Goal: Task Accomplishment & Management: Use online tool/utility

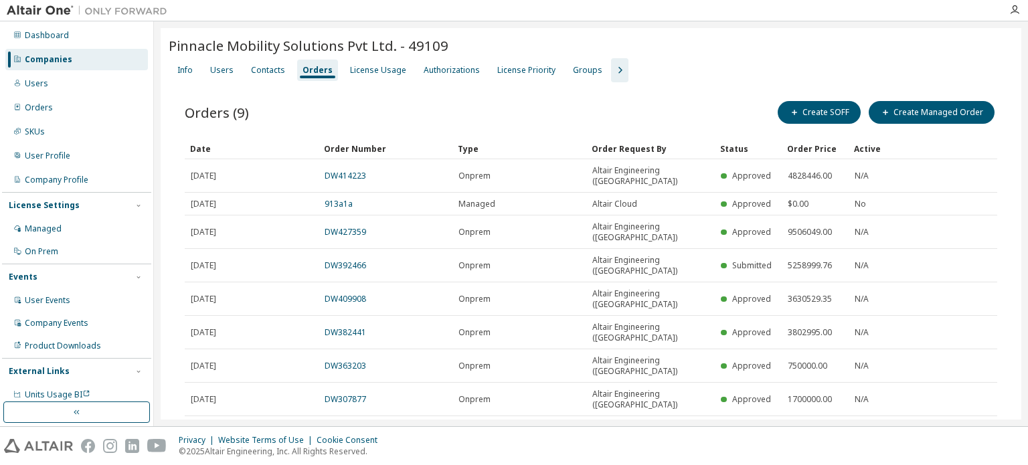
click at [93, 58] on div "Companies" at bounding box center [76, 59] width 143 height 21
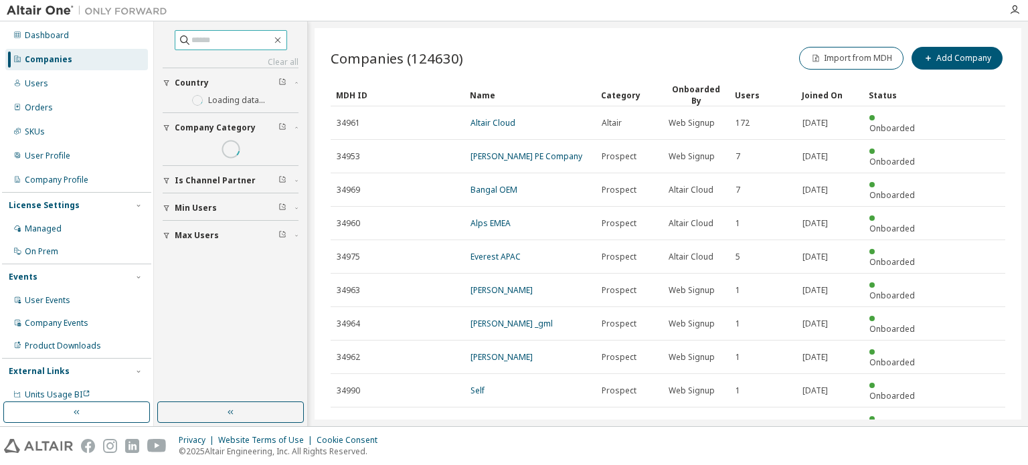
click at [218, 45] on input "text" at bounding box center [231, 39] width 80 height 13
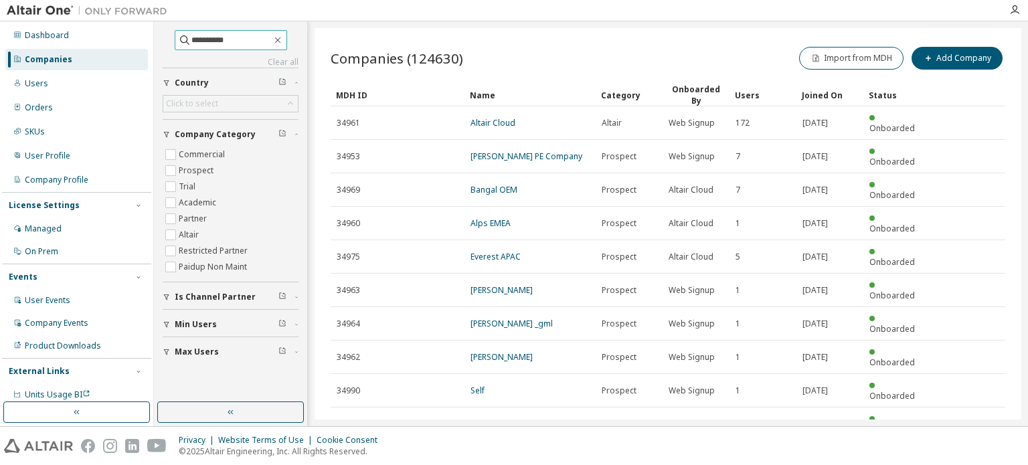
type input "**********"
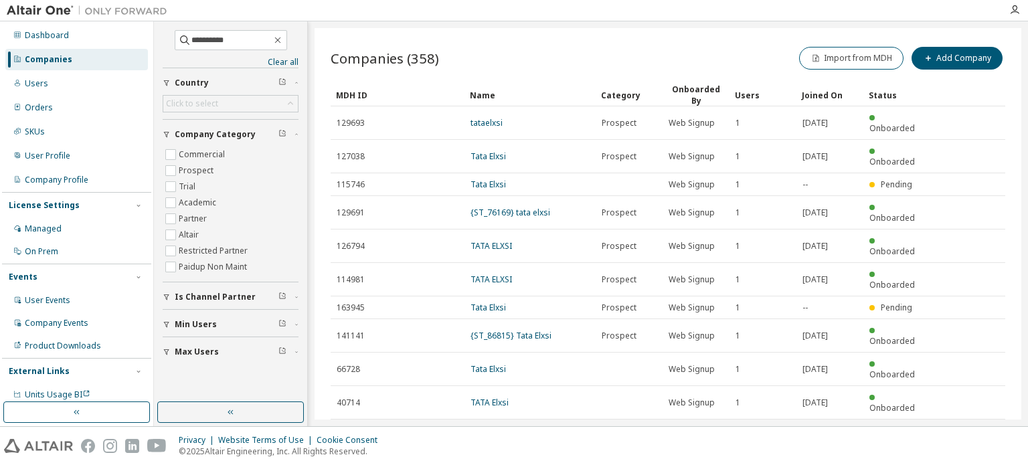
click at [972, 432] on icon "button" at bounding box center [972, 435] width 4 height 7
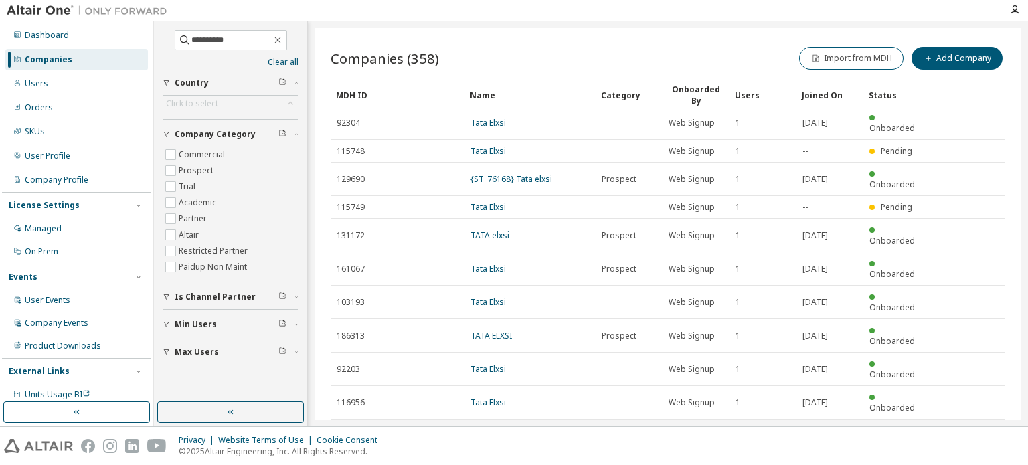
click at [975, 428] on icon "button" at bounding box center [971, 436] width 16 height 16
type input "*"
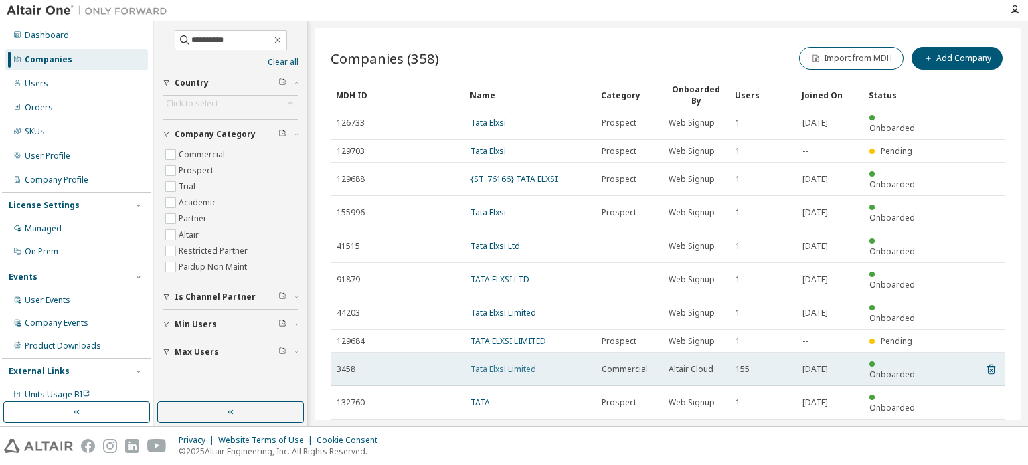
click at [529, 363] on link "Tata Elxsi Limited" at bounding box center [503, 368] width 66 height 11
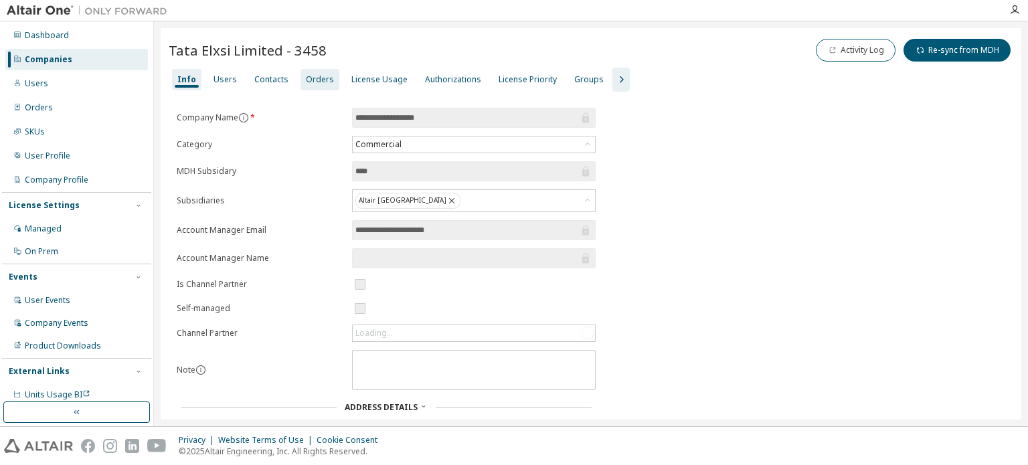
click at [310, 85] on div "Orders" at bounding box center [319, 79] width 39 height 21
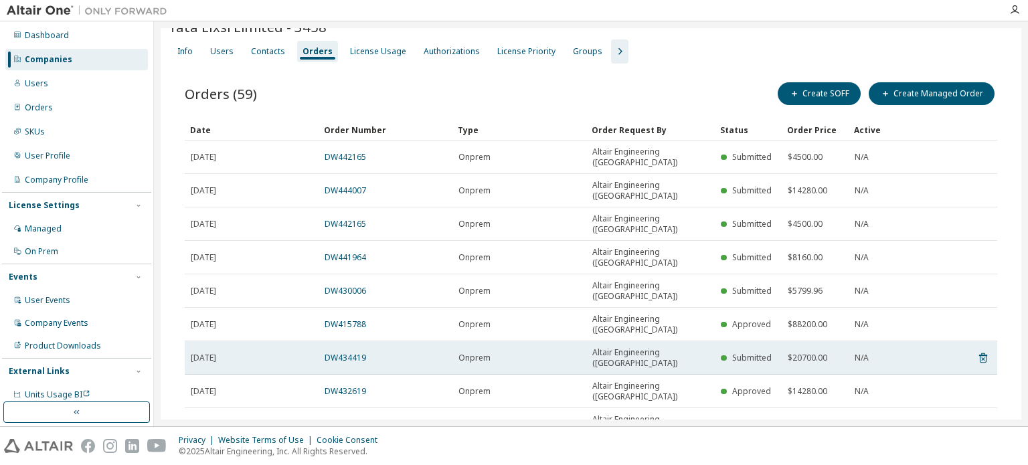
scroll to position [35, 0]
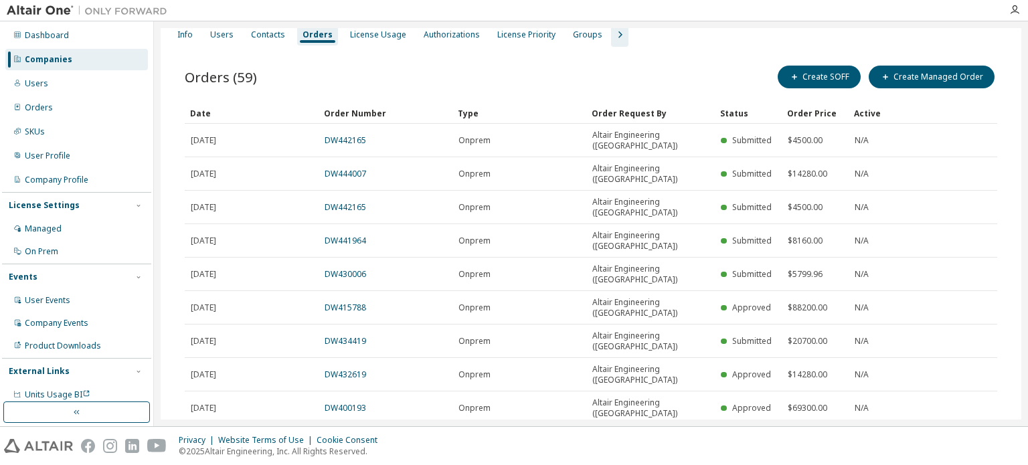
click at [961, 464] on icon "button" at bounding box center [963, 474] width 16 height 16
click at [955, 464] on icon "button" at bounding box center [963, 474] width 16 height 16
click at [935, 464] on icon "button" at bounding box center [943, 474] width 16 height 16
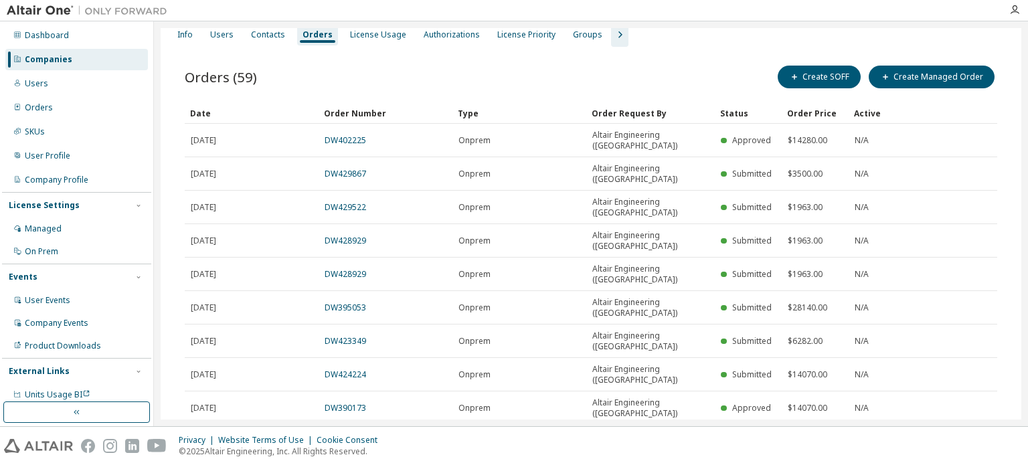
click at [935, 464] on icon "button" at bounding box center [943, 474] width 16 height 16
type input "*"
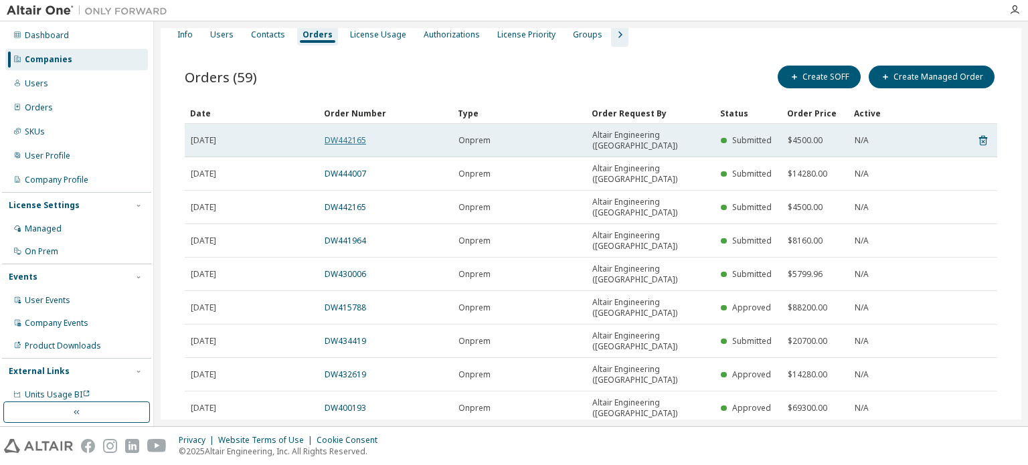
click at [349, 134] on link "DW442165" at bounding box center [345, 139] width 41 height 11
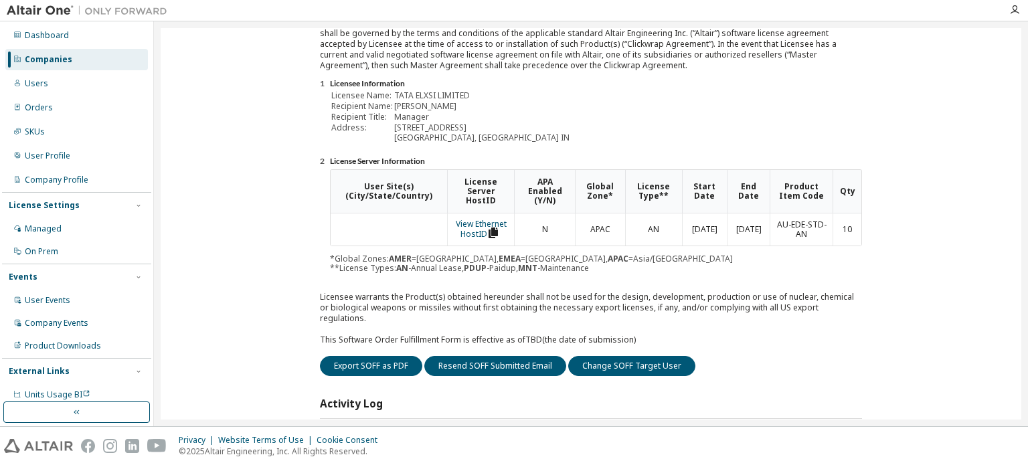
scroll to position [134, 0]
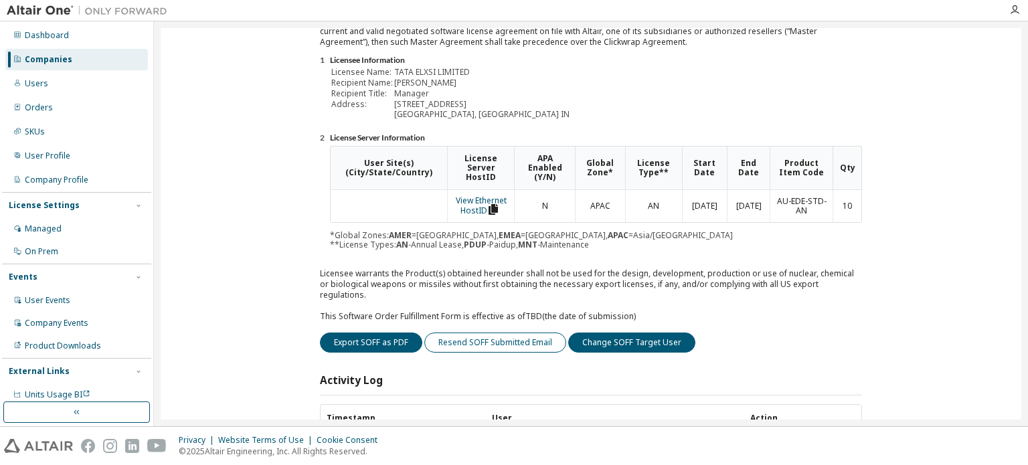
click at [506, 333] on button "Resend SOFF Submitted Email" at bounding box center [495, 343] width 142 height 20
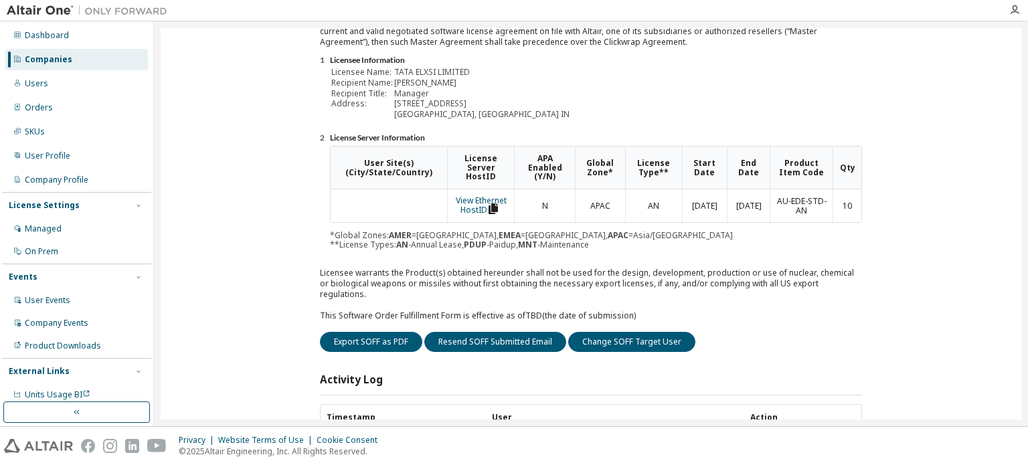
scroll to position [0, 0]
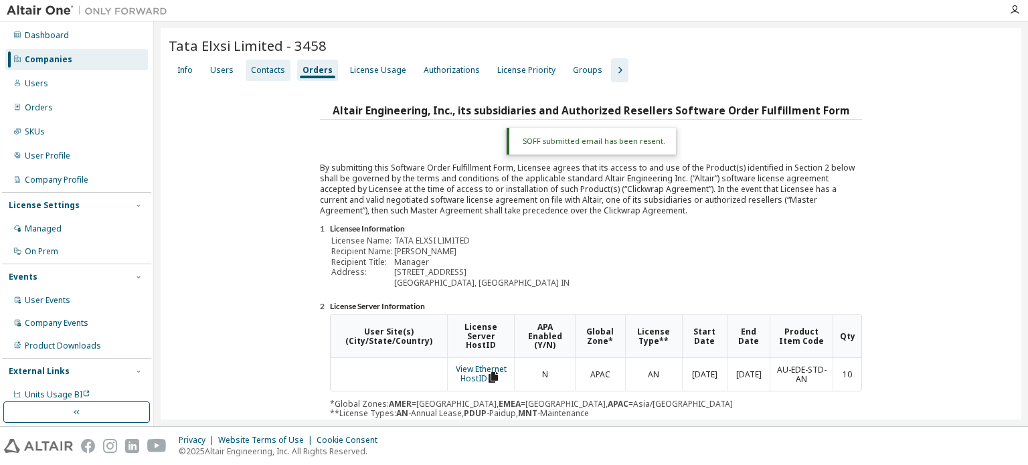
click at [260, 68] on div "Contacts" at bounding box center [268, 70] width 34 height 11
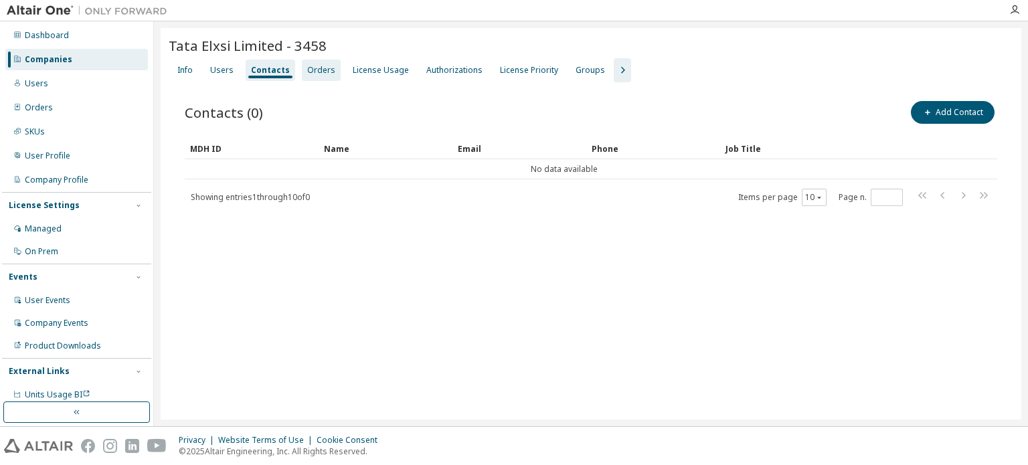
click at [307, 72] on div "Orders" at bounding box center [321, 70] width 28 height 11
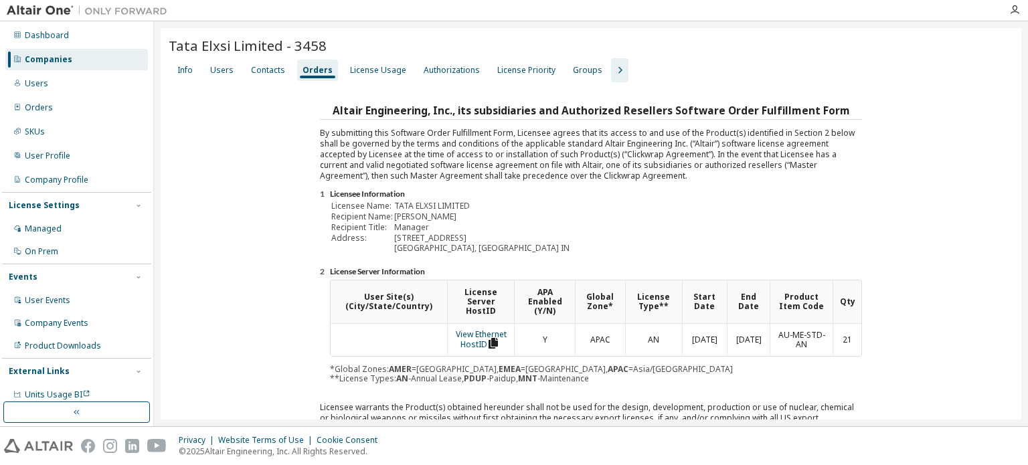
scroll to position [201, 0]
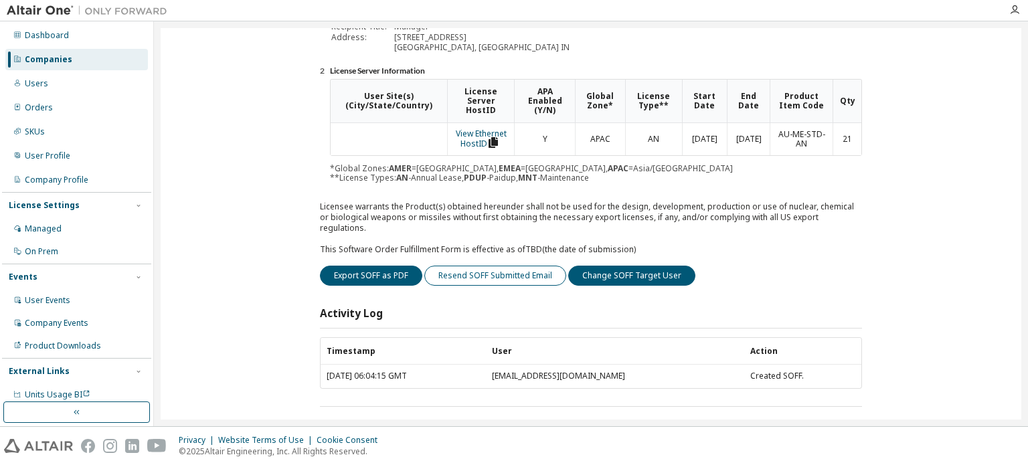
click at [492, 266] on button "Resend SOFF Submitted Email" at bounding box center [495, 276] width 142 height 20
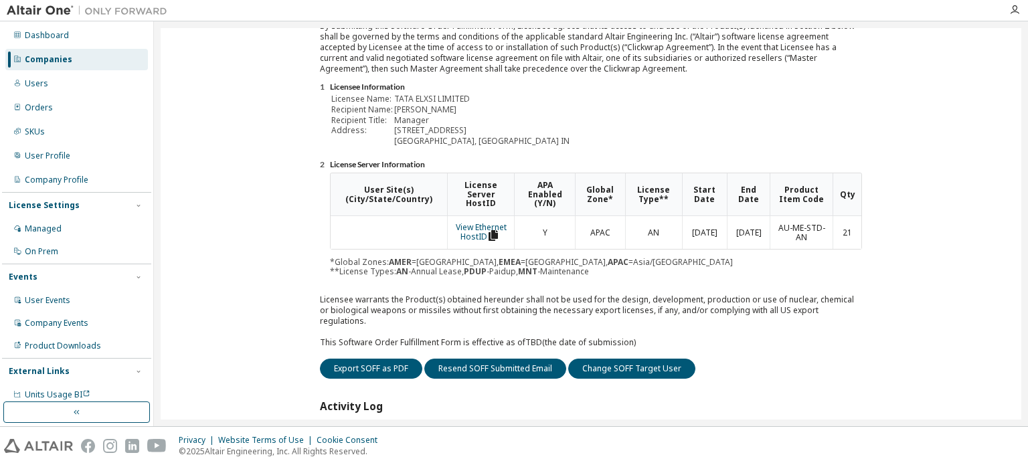
scroll to position [34, 0]
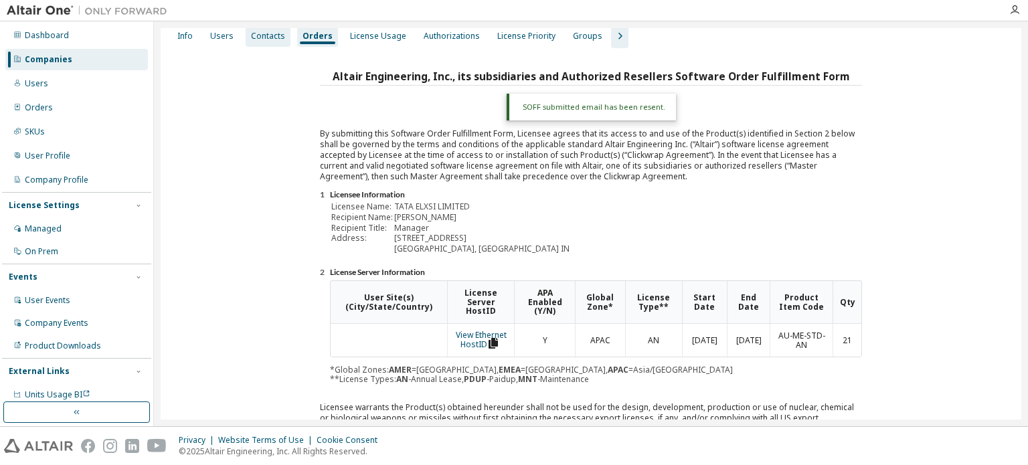
click at [256, 34] on div "Contacts" at bounding box center [268, 36] width 34 height 11
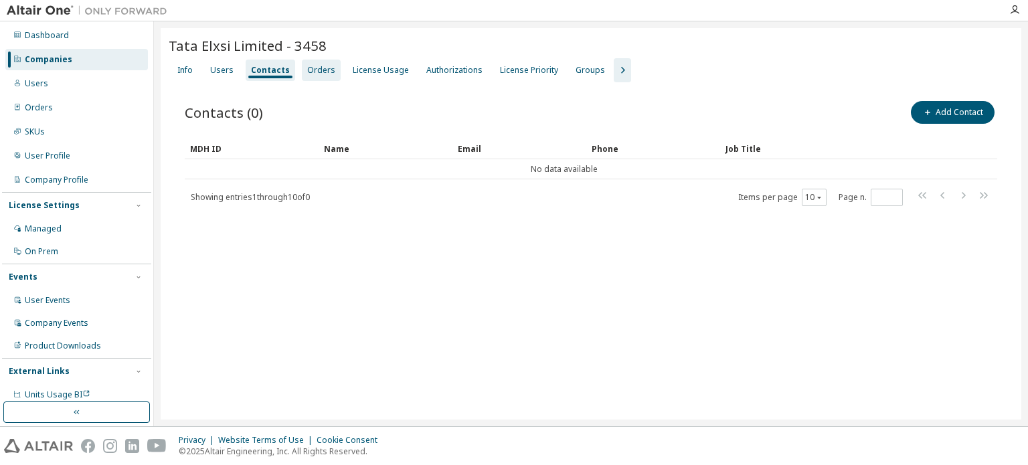
click at [310, 67] on div "Orders" at bounding box center [321, 70] width 28 height 11
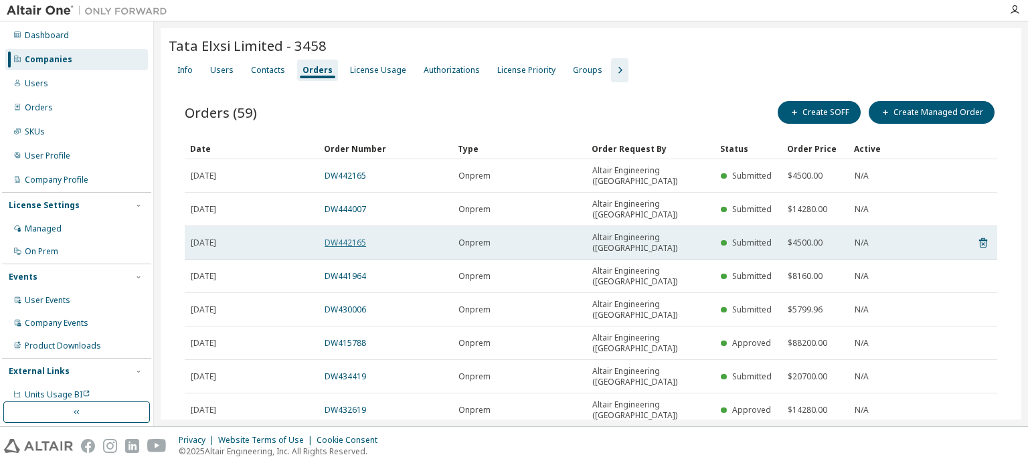
click at [357, 237] on link "DW442165" at bounding box center [345, 242] width 41 height 11
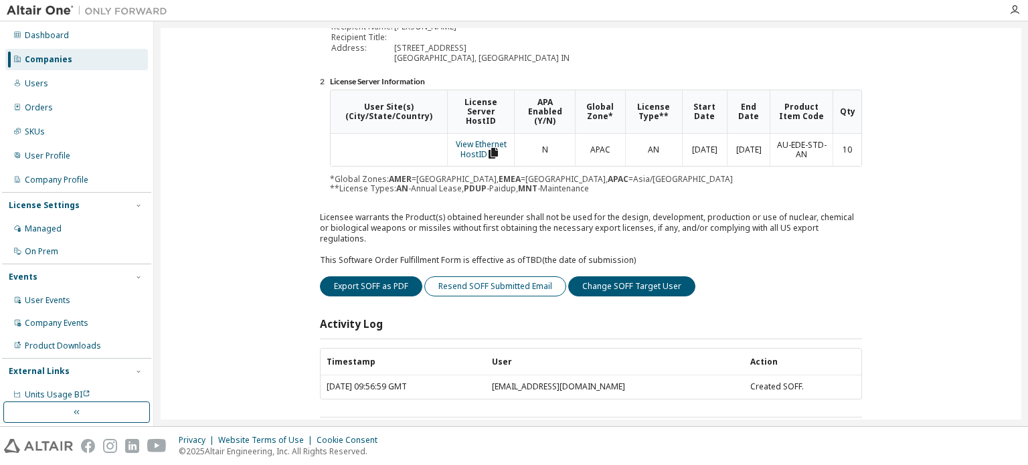
scroll to position [201, 0]
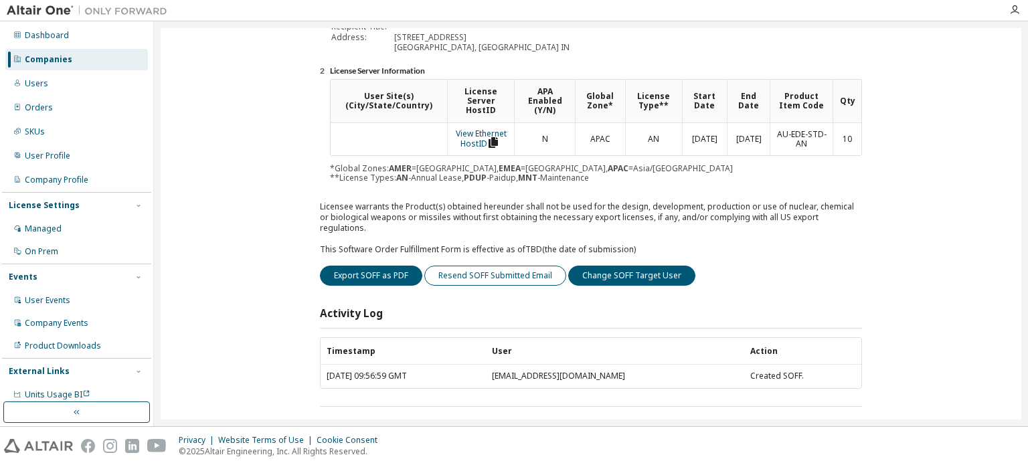
click at [501, 266] on button "Resend SOFF Submitted Email" at bounding box center [495, 276] width 142 height 20
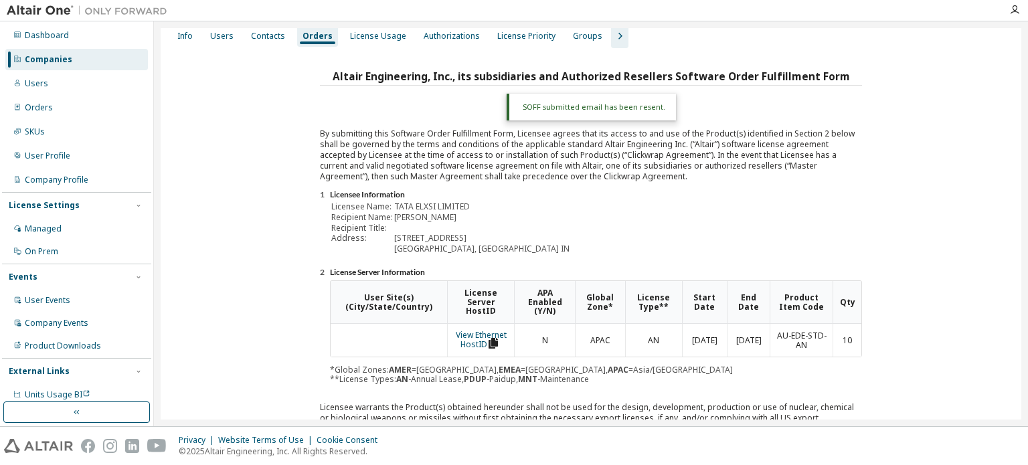
scroll to position [0, 0]
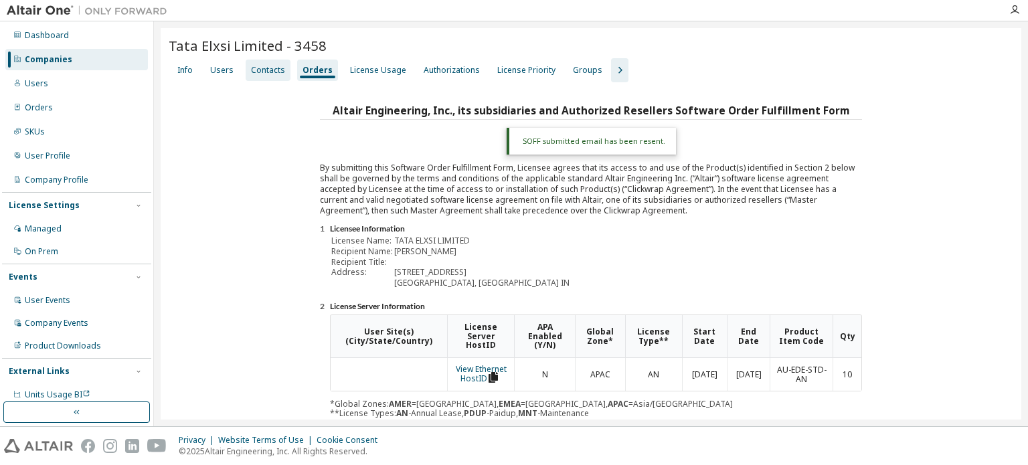
click at [258, 68] on div "Contacts" at bounding box center [268, 70] width 34 height 11
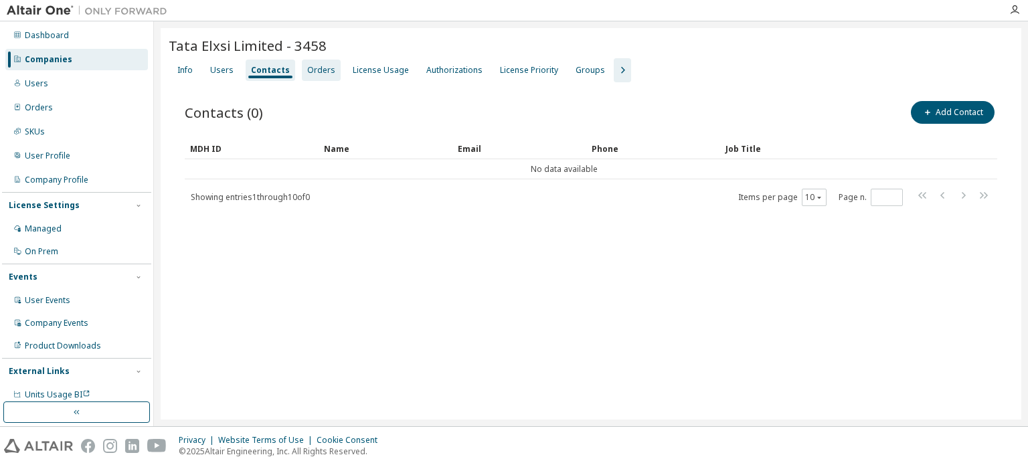
click at [316, 66] on div "Orders" at bounding box center [321, 70] width 28 height 11
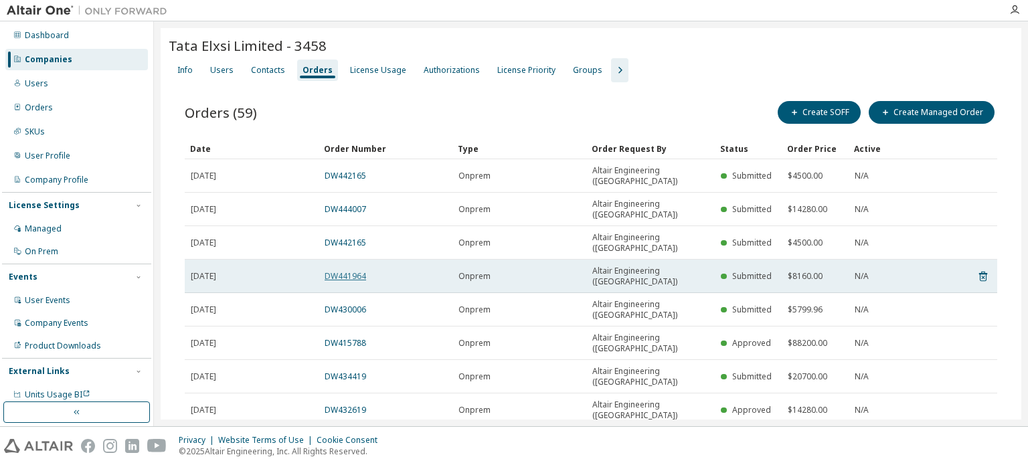
click at [356, 270] on link "DW441964" at bounding box center [345, 275] width 41 height 11
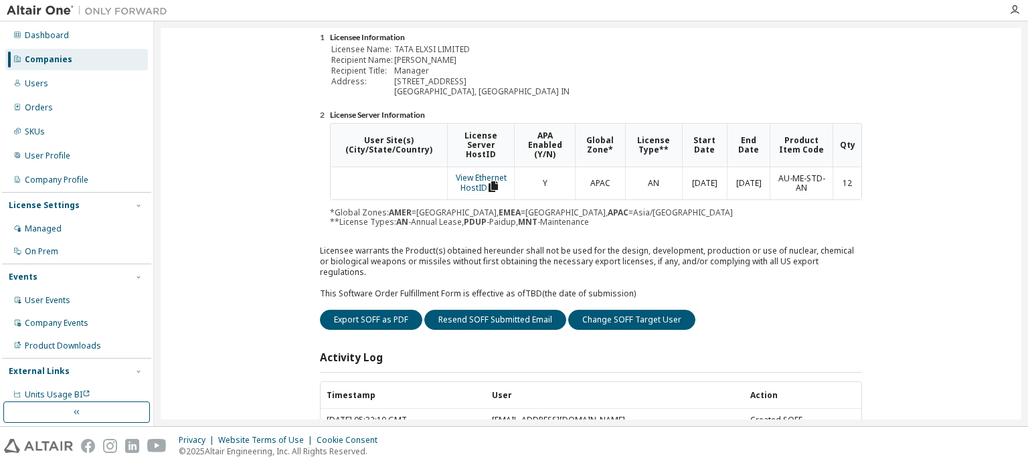
scroll to position [201, 0]
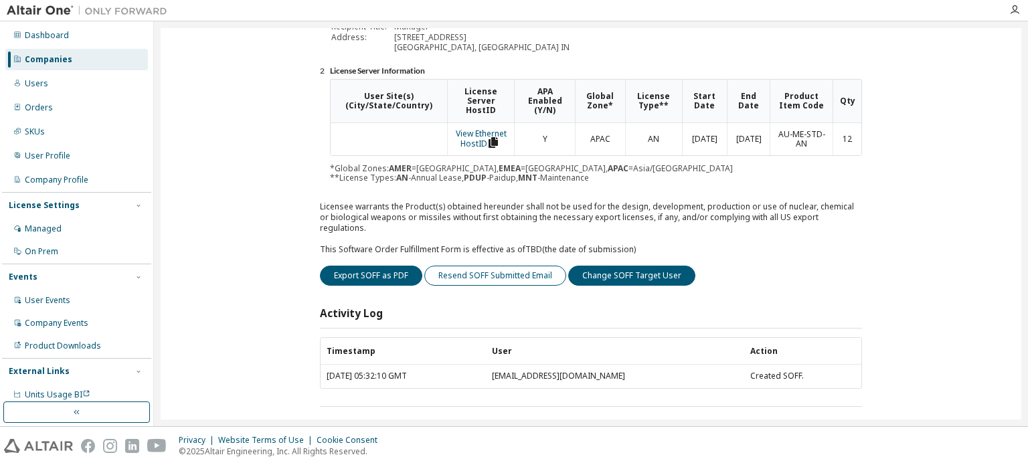
click at [510, 266] on button "Resend SOFF Submitted Email" at bounding box center [495, 276] width 142 height 20
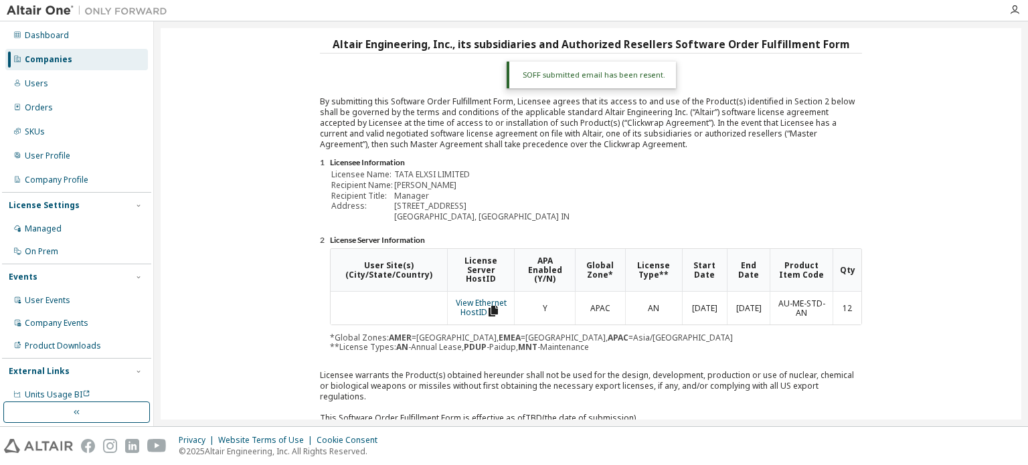
scroll to position [34, 0]
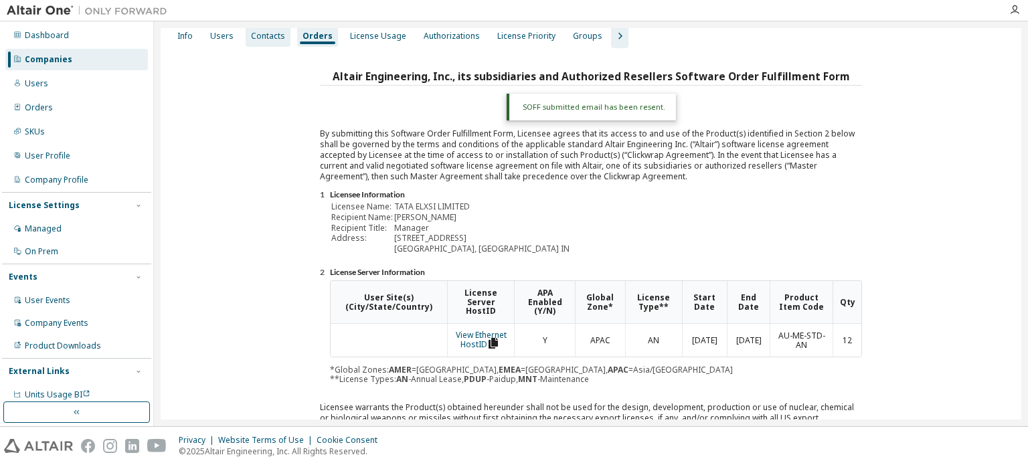
click at [272, 33] on div "Contacts" at bounding box center [268, 36] width 34 height 11
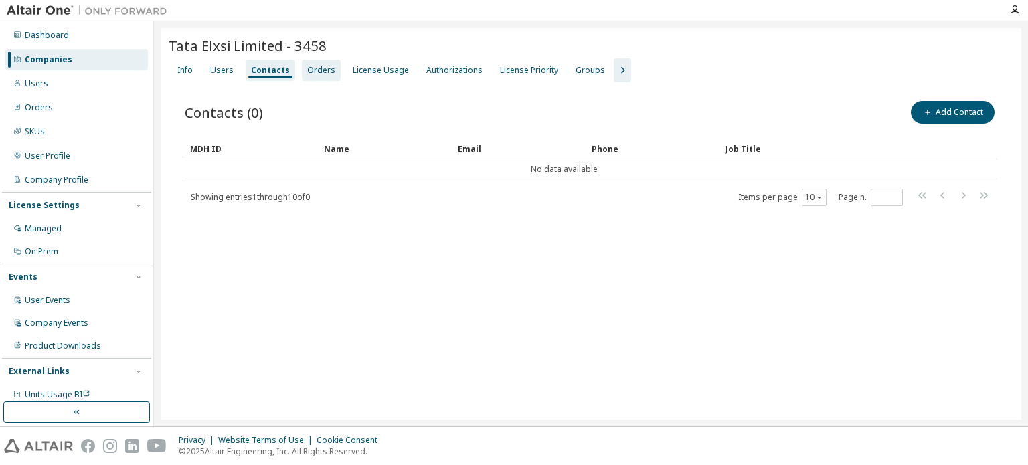
click at [316, 67] on div "Orders" at bounding box center [321, 70] width 28 height 11
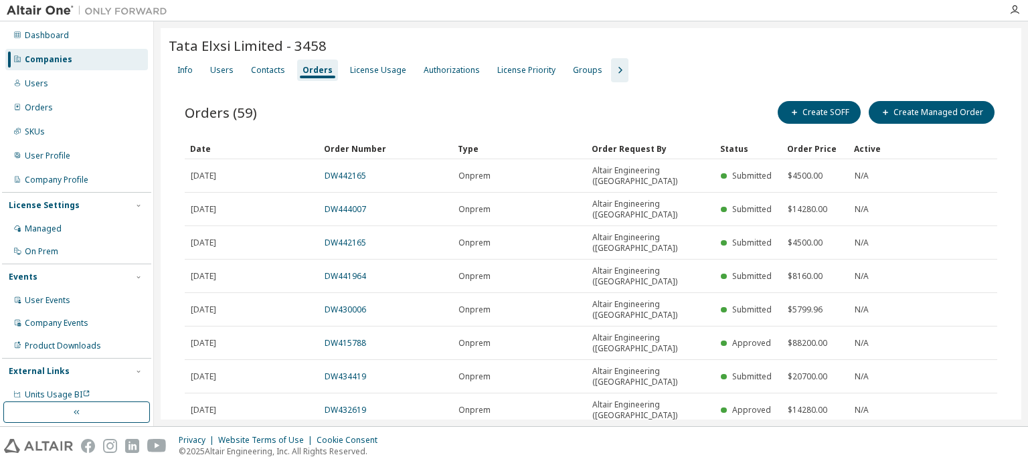
click at [363, 304] on link "DW430006" at bounding box center [345, 309] width 41 height 11
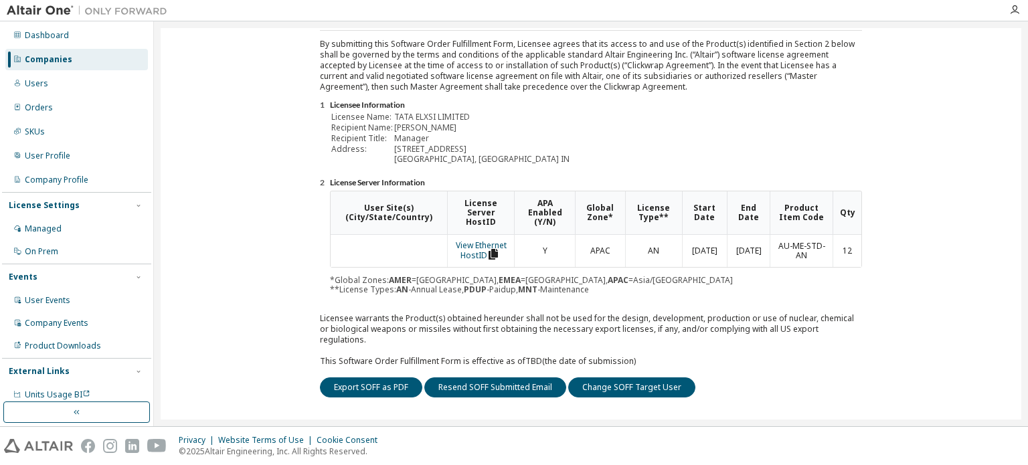
scroll to position [201, 0]
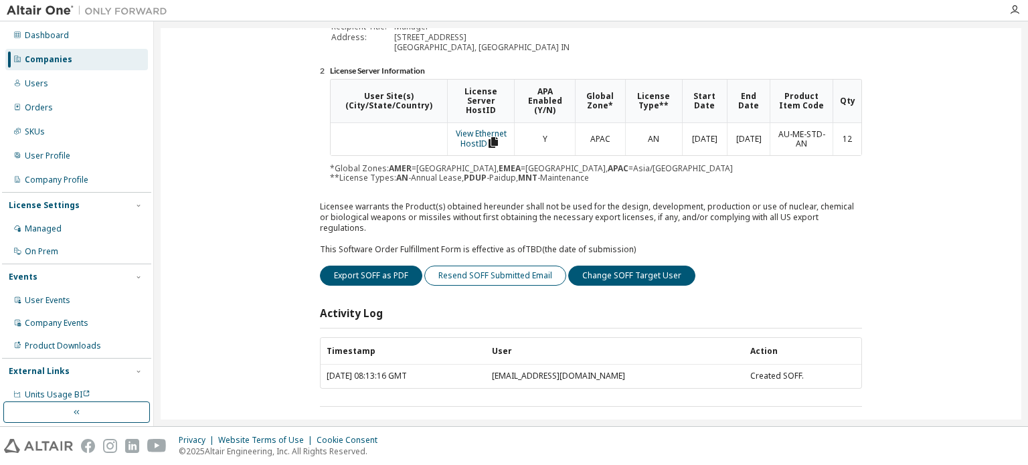
click at [527, 266] on button "Resend SOFF Submitted Email" at bounding box center [495, 276] width 142 height 20
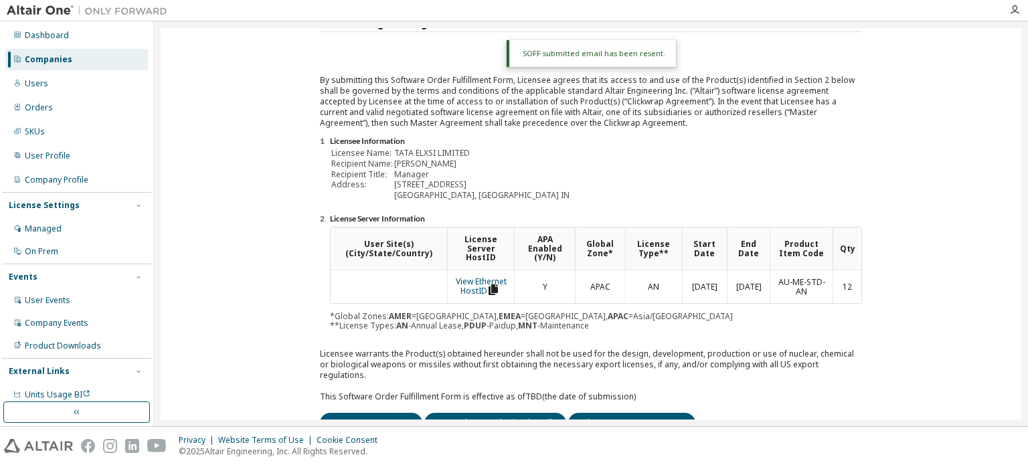
scroll to position [0, 0]
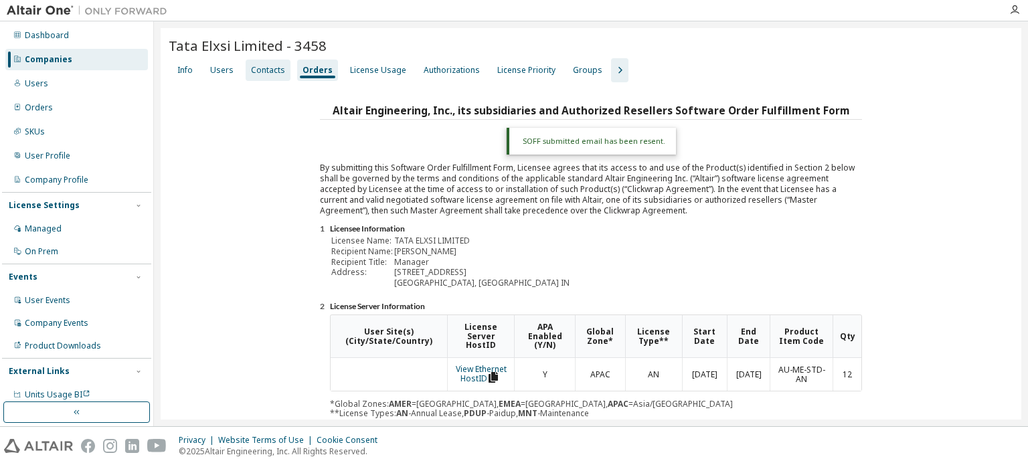
click at [252, 70] on div "Contacts" at bounding box center [268, 70] width 34 height 11
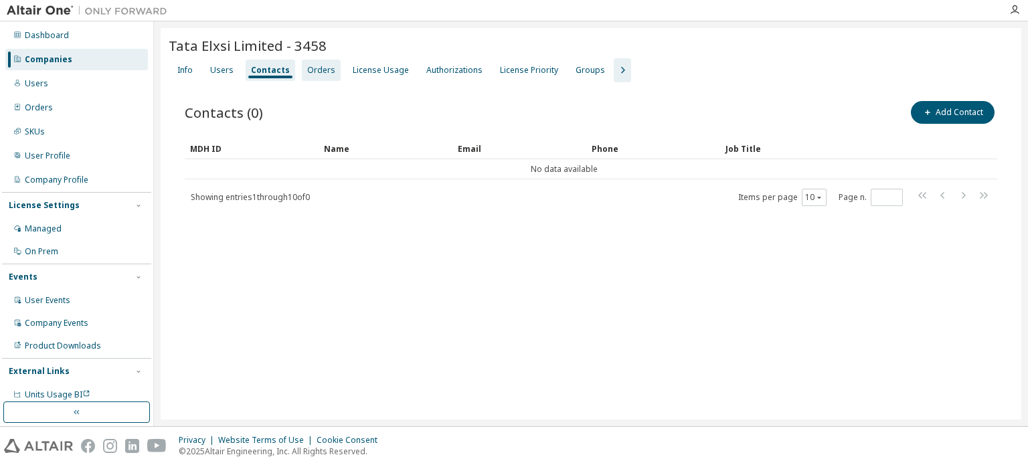
click at [321, 72] on div "Orders" at bounding box center [321, 70] width 28 height 11
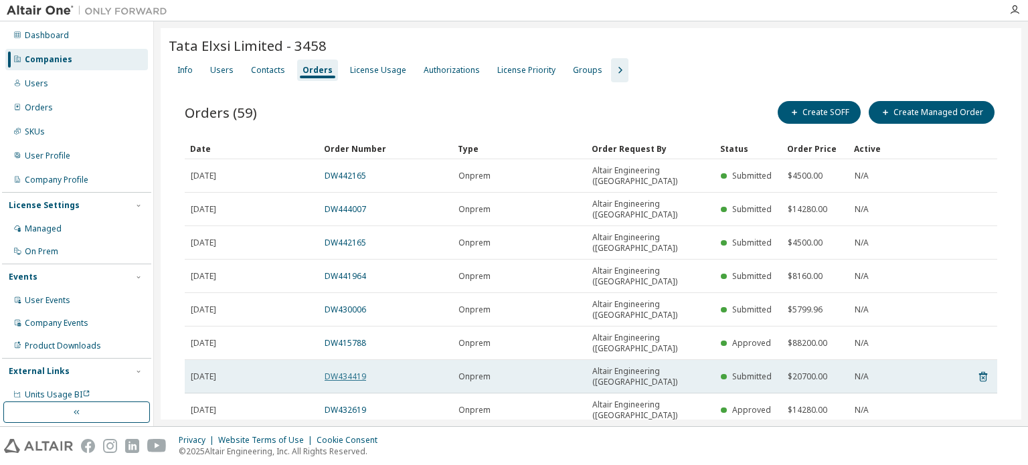
click at [348, 371] on link "DW434419" at bounding box center [345, 376] width 41 height 11
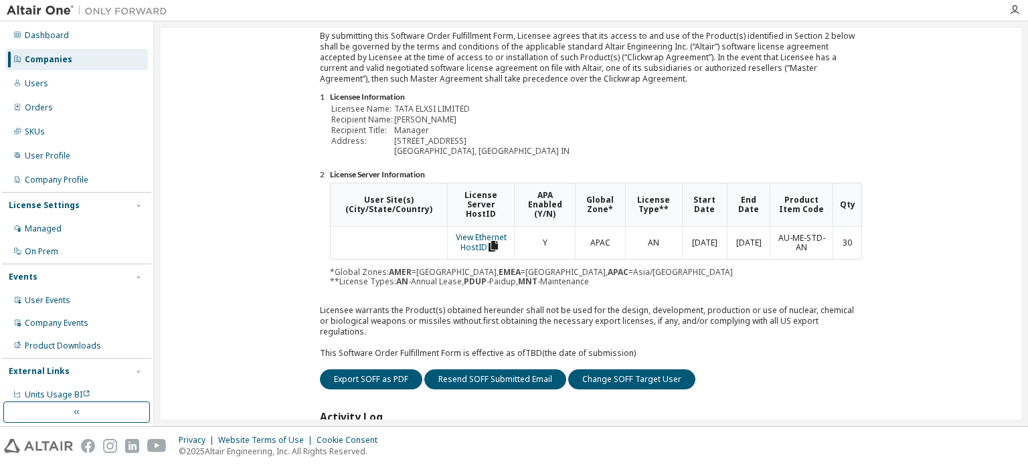
scroll to position [201, 0]
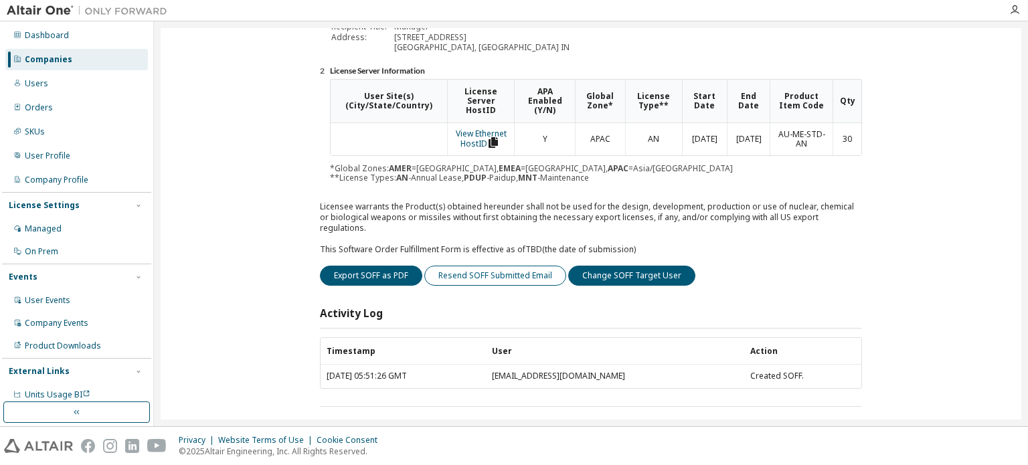
click at [503, 266] on button "Resend SOFF Submitted Email" at bounding box center [495, 276] width 142 height 20
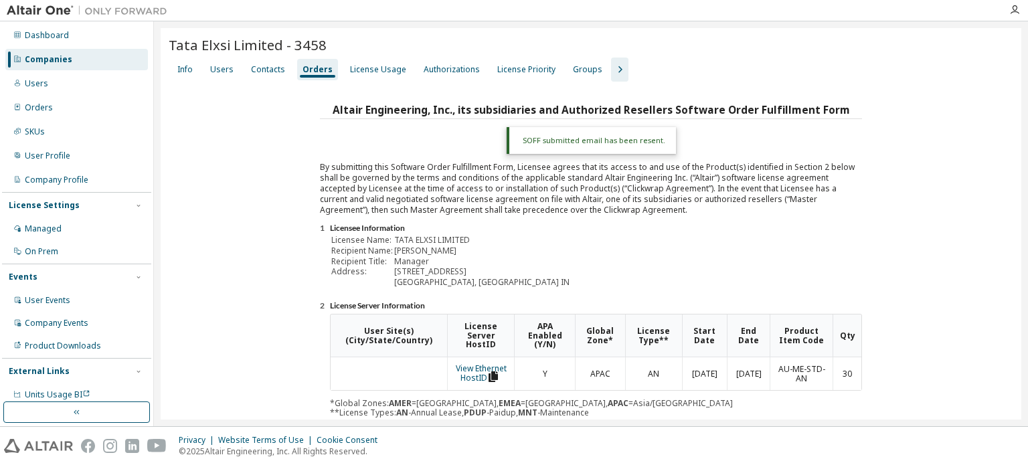
scroll to position [0, 0]
click at [259, 68] on div "Contacts" at bounding box center [268, 70] width 34 height 11
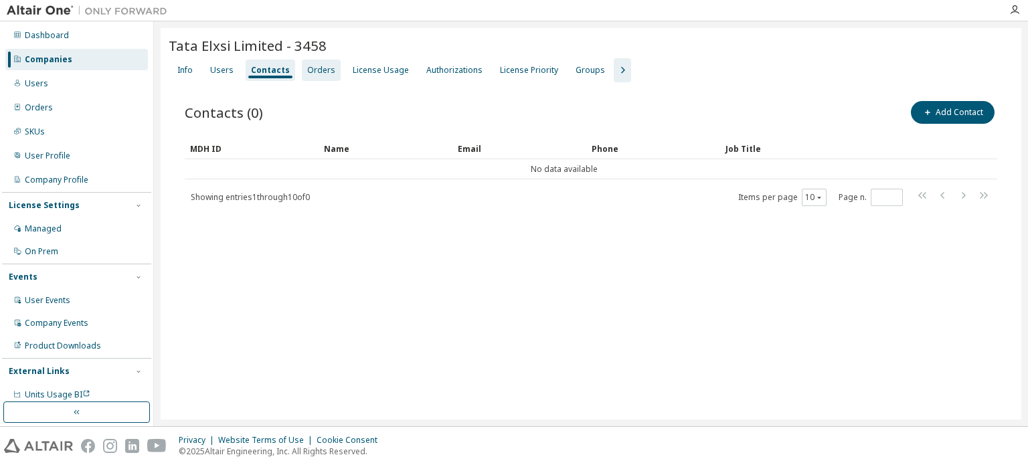
click at [307, 68] on div "Orders" at bounding box center [321, 70] width 28 height 11
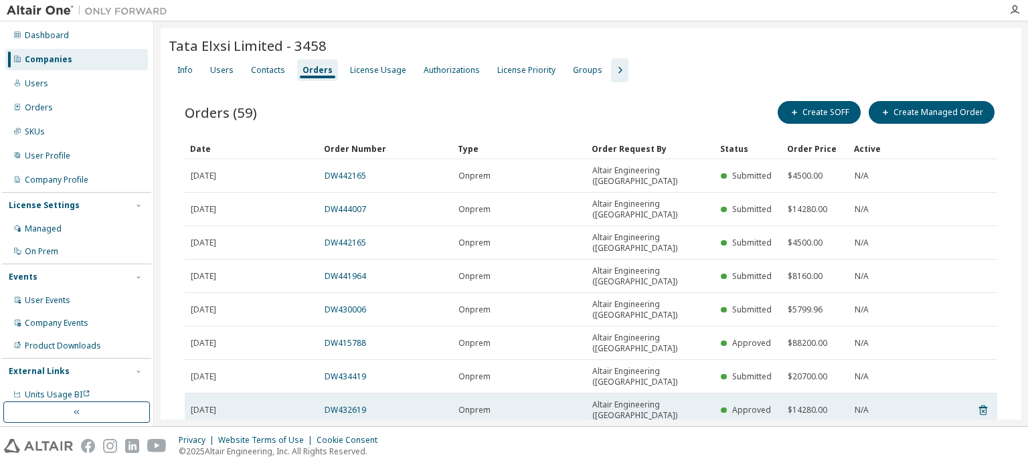
scroll to position [35, 0]
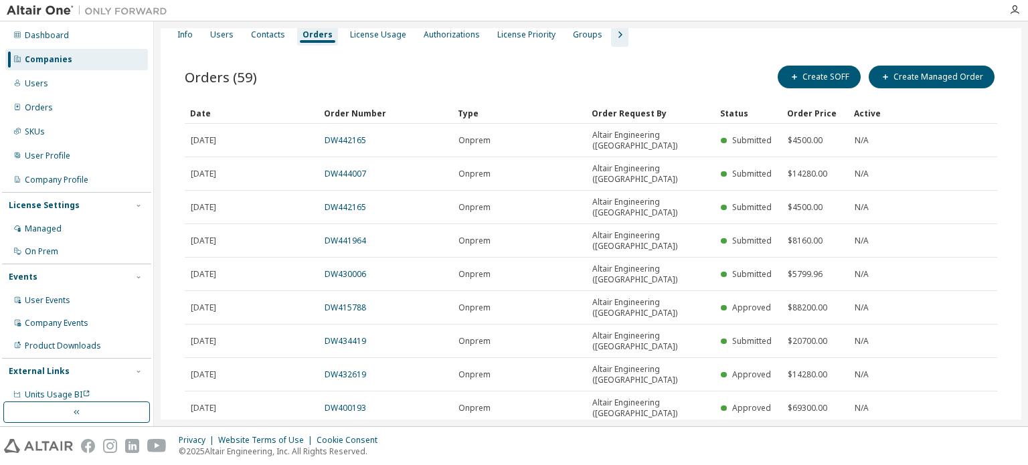
click at [957, 464] on icon "button" at bounding box center [963, 474] width 16 height 16
type input "*"
click at [351, 168] on link "DW429867" at bounding box center [345, 173] width 41 height 11
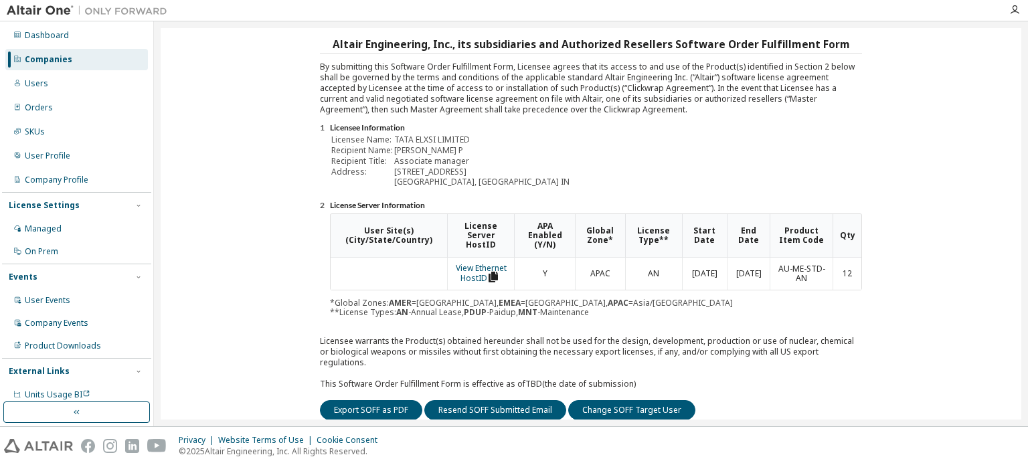
scroll to position [67, 0]
click at [533, 399] on button "Resend SOFF Submitted Email" at bounding box center [495, 409] width 142 height 20
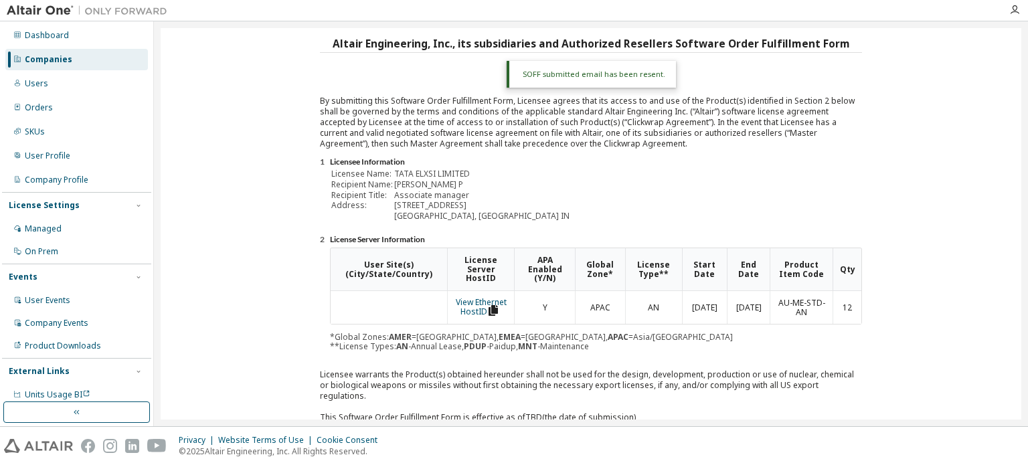
scroll to position [0, 0]
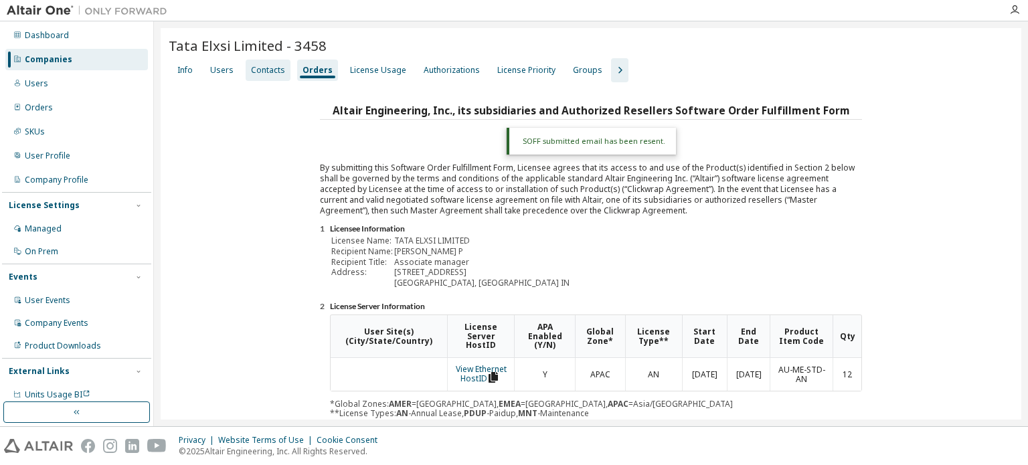
click at [268, 71] on div "Contacts" at bounding box center [268, 70] width 34 height 11
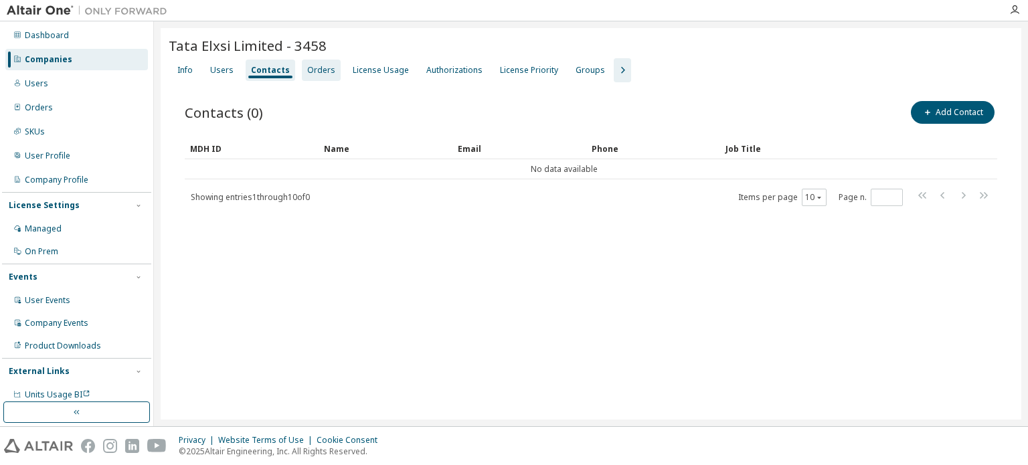
click at [316, 69] on div "Orders" at bounding box center [321, 70] width 28 height 11
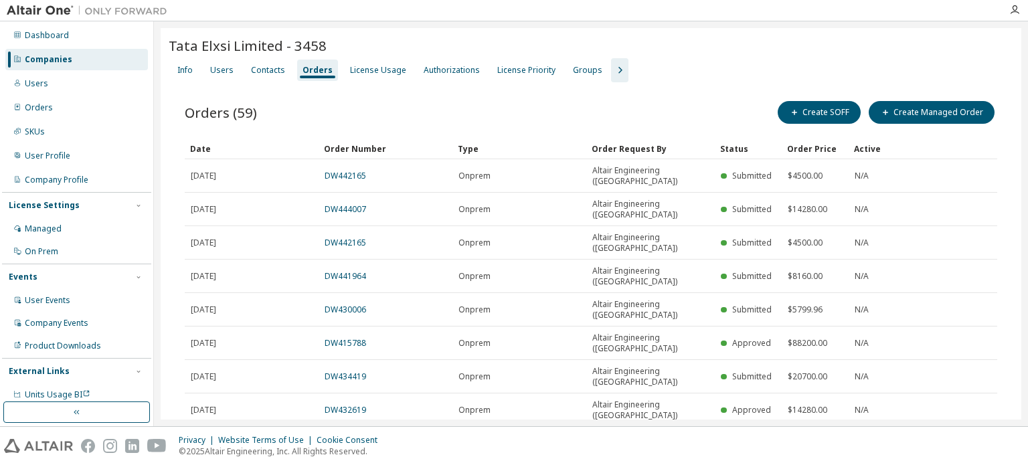
type input "*"
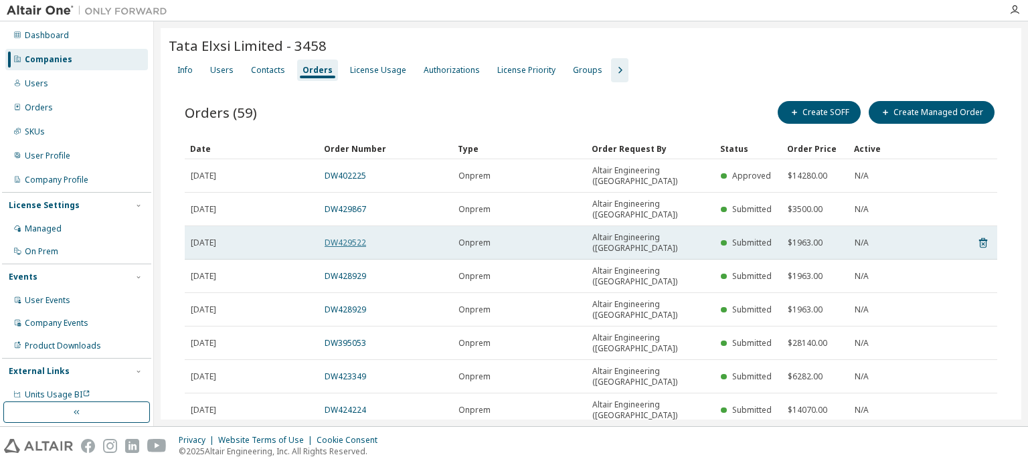
click at [353, 237] on link "DW429522" at bounding box center [345, 242] width 41 height 11
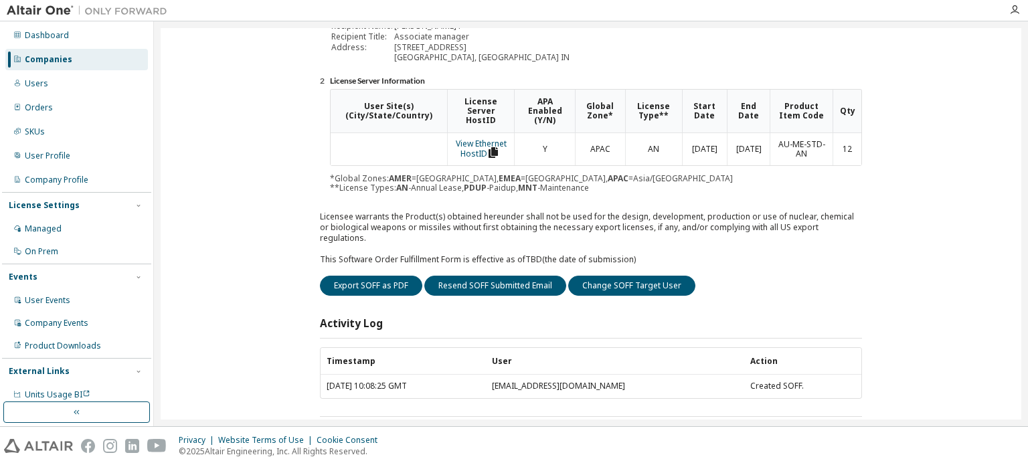
scroll to position [201, 0]
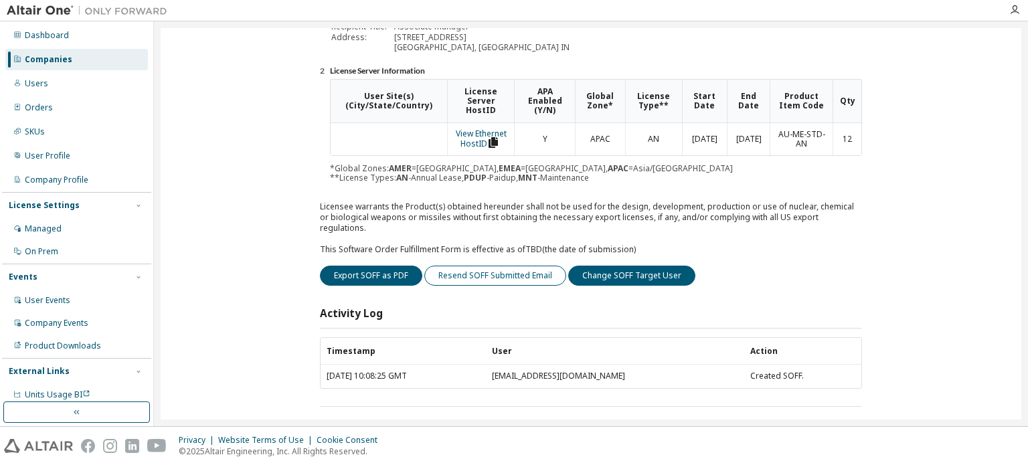
click at [497, 266] on button "Resend SOFF Submitted Email" at bounding box center [495, 276] width 142 height 20
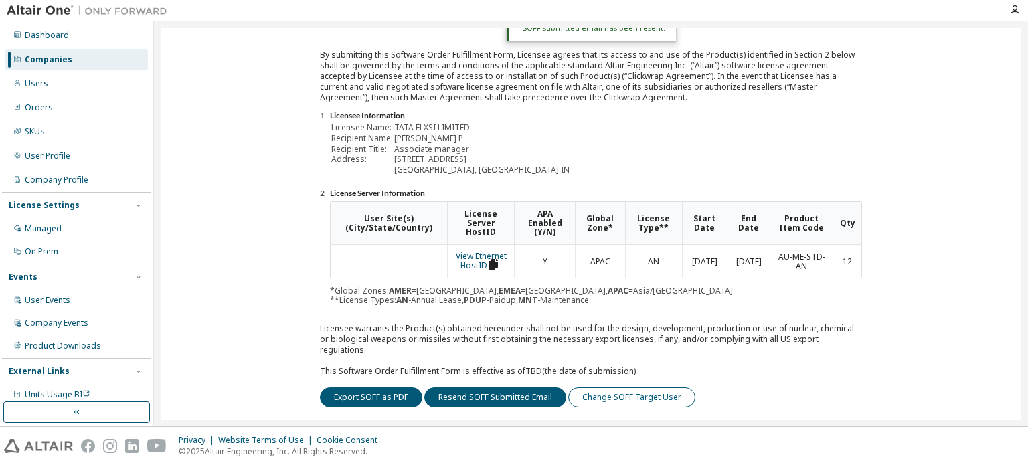
scroll to position [0, 0]
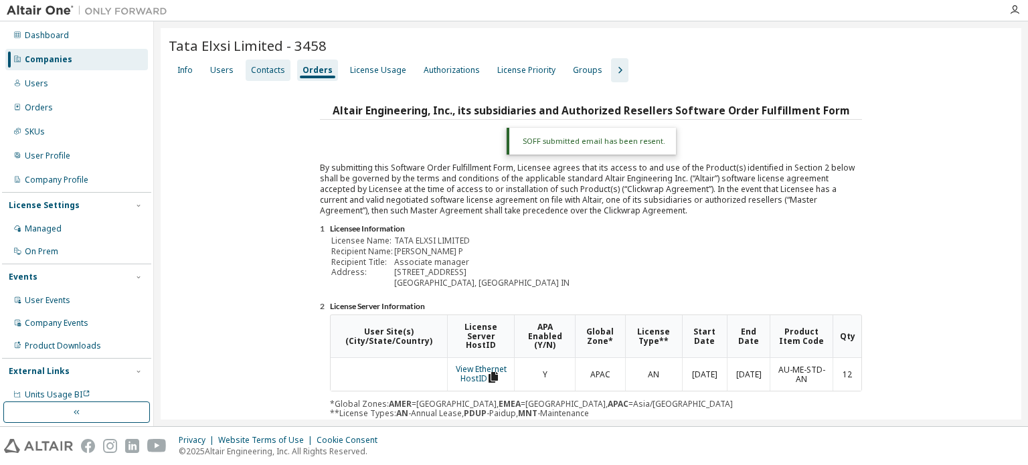
click at [262, 70] on div "Contacts" at bounding box center [268, 70] width 34 height 11
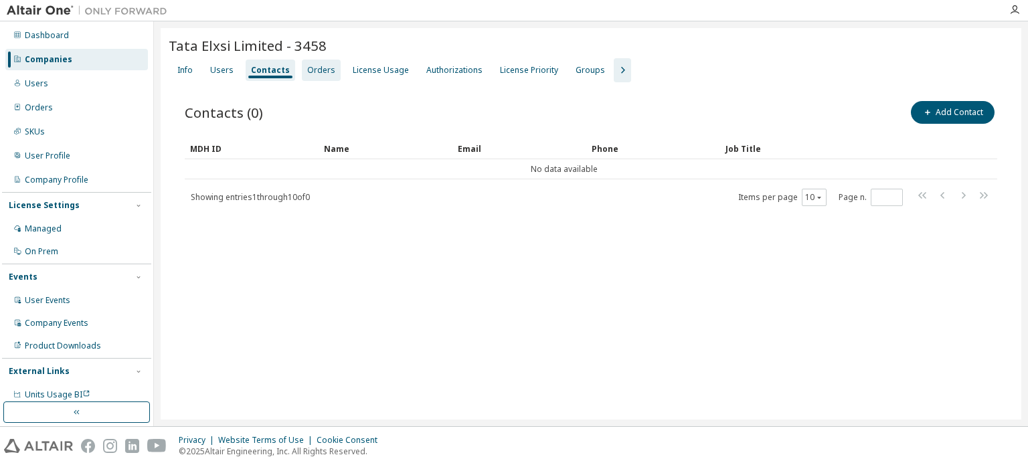
click at [308, 72] on div "Orders" at bounding box center [321, 70] width 28 height 11
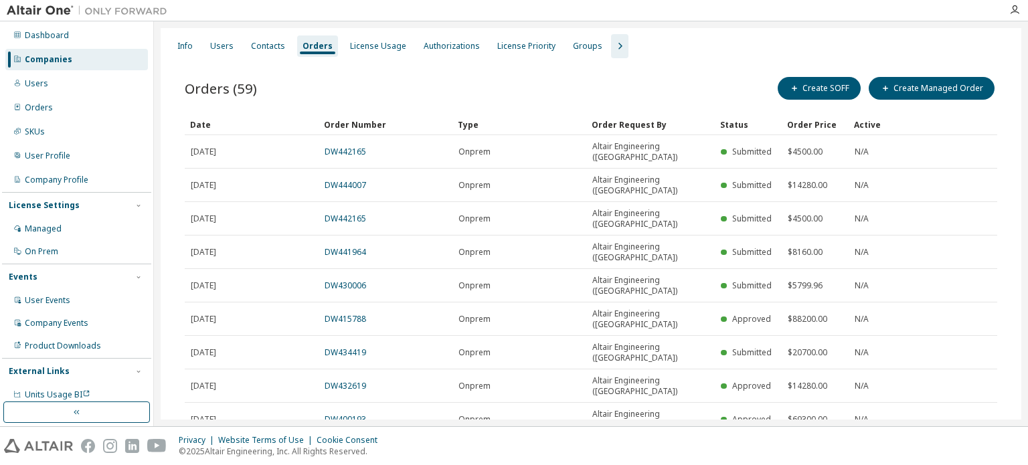
scroll to position [35, 0]
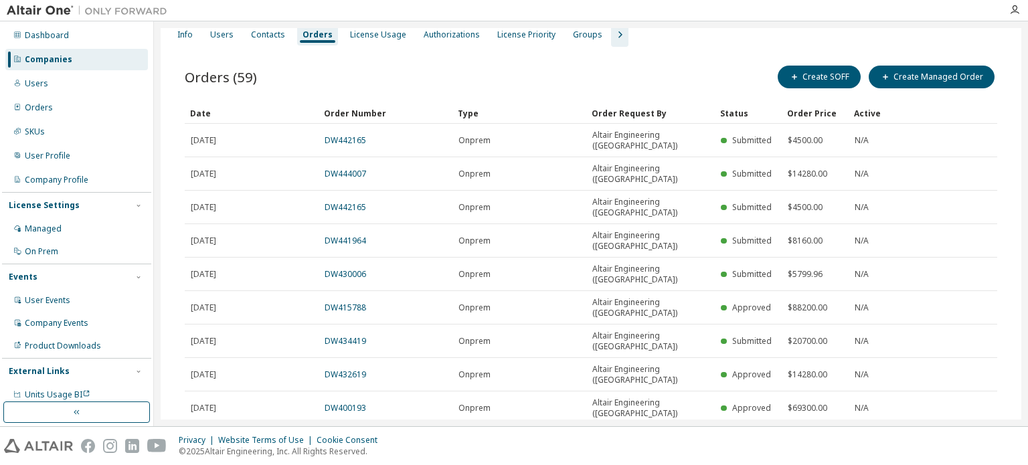
click at [821, 422] on div "30" at bounding box center [849, 417] width 107 height 16
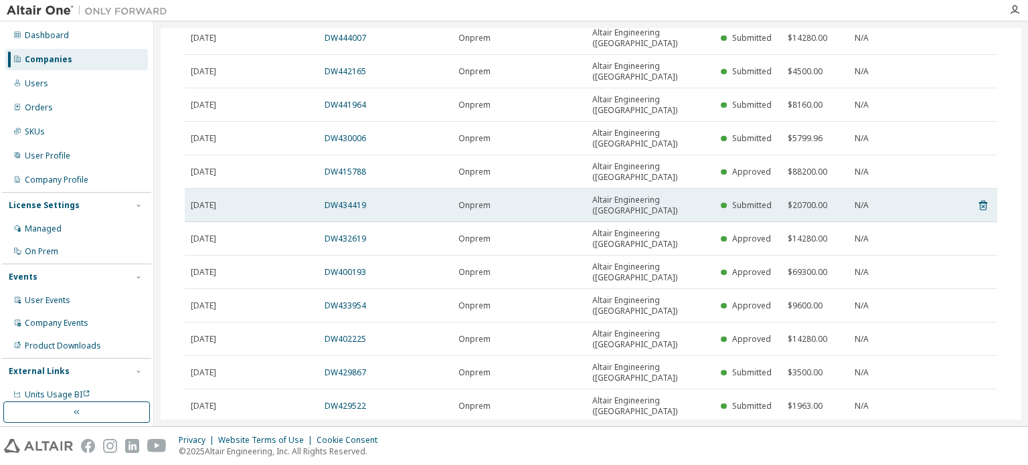
scroll to position [236, 0]
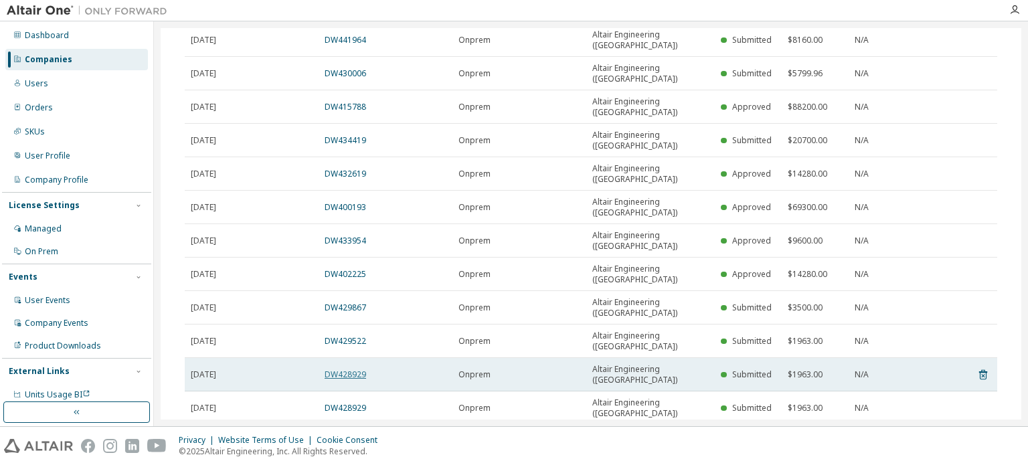
click at [353, 369] on link "DW428929" at bounding box center [345, 374] width 41 height 11
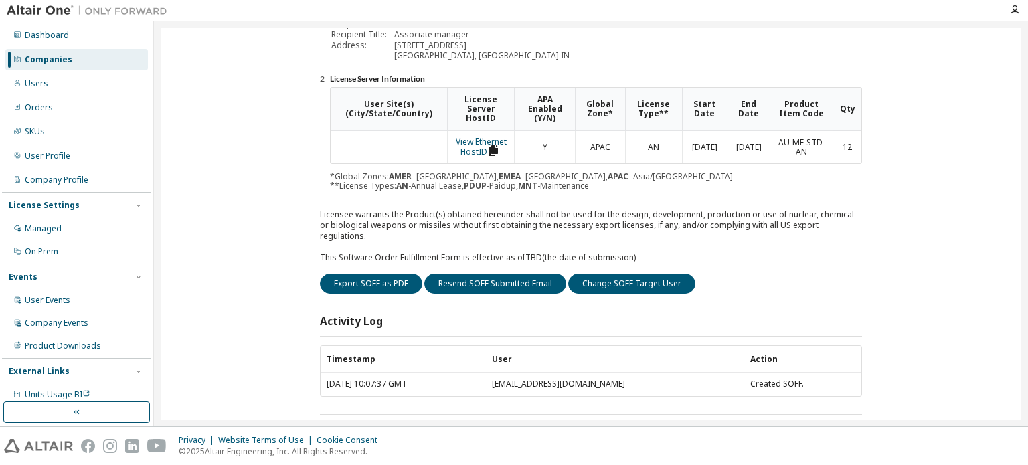
scroll to position [201, 0]
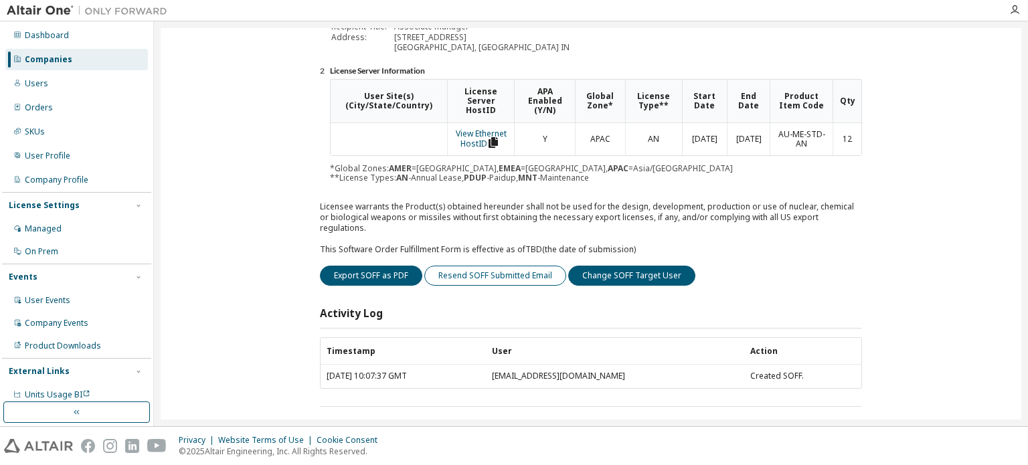
click at [516, 270] on button "Resend SOFF Submitted Email" at bounding box center [495, 276] width 142 height 20
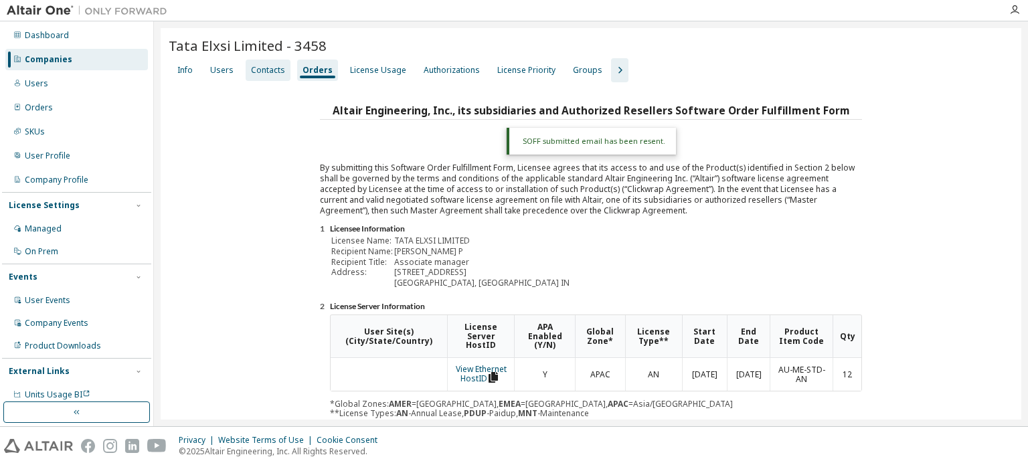
click at [265, 69] on div "Contacts" at bounding box center [268, 70] width 34 height 11
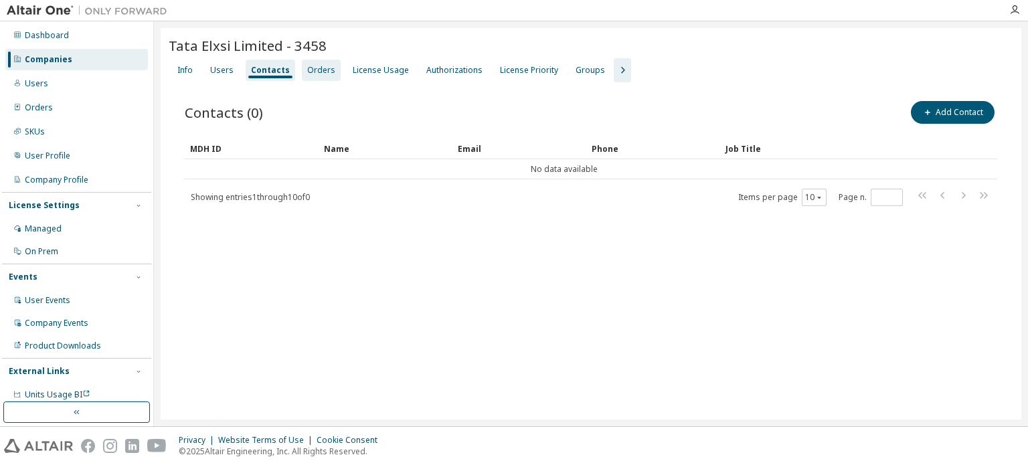
click at [307, 68] on div "Orders" at bounding box center [321, 70] width 28 height 11
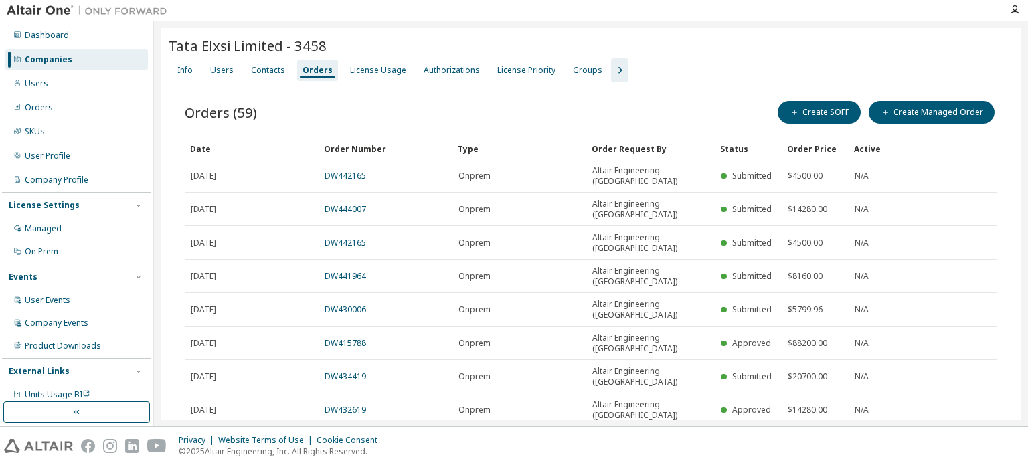
type input "*"
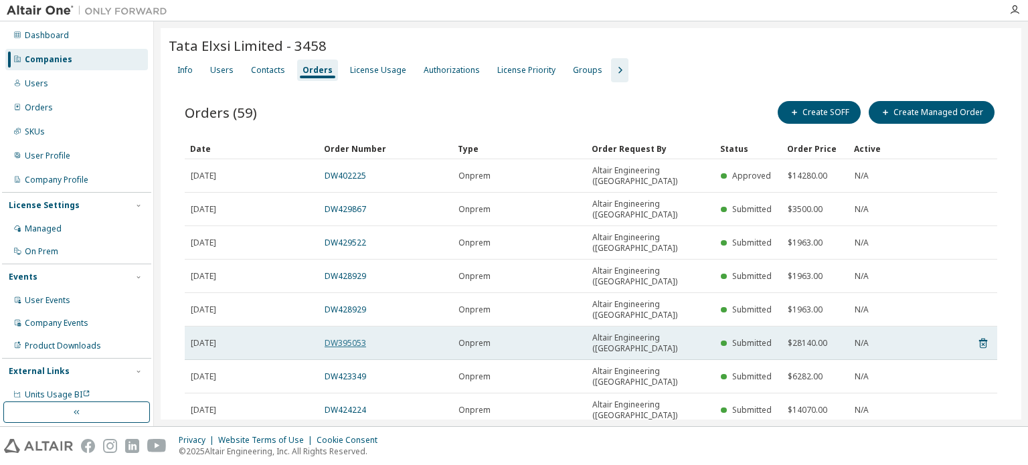
click at [355, 337] on link "DW395053" at bounding box center [345, 342] width 41 height 11
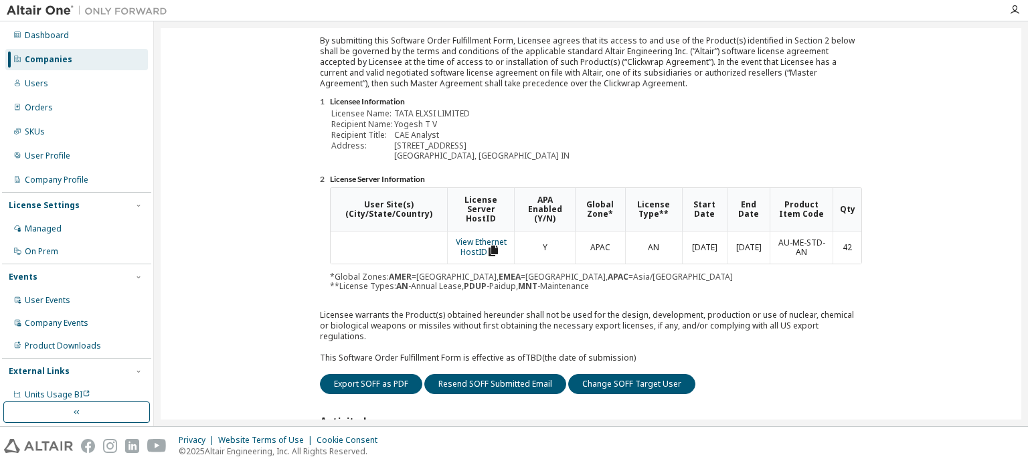
scroll to position [201, 0]
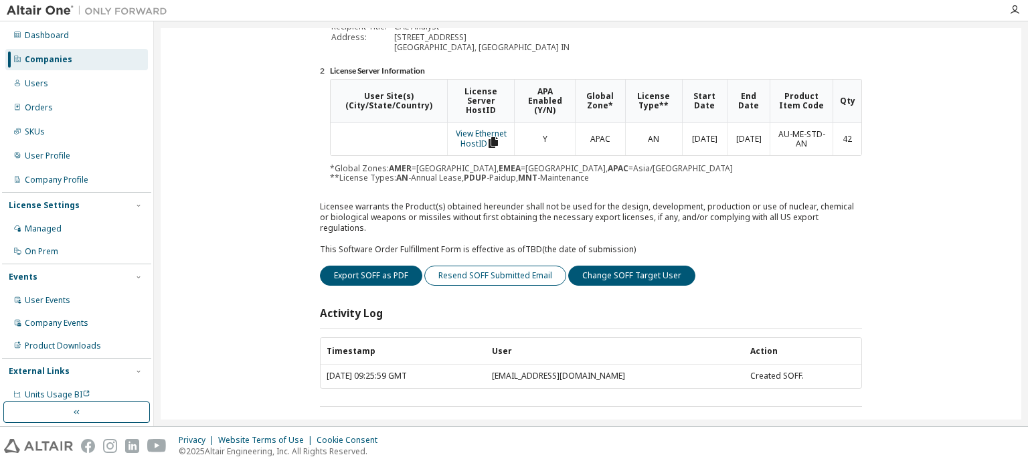
click at [482, 266] on button "Resend SOFF Submitted Email" at bounding box center [495, 276] width 142 height 20
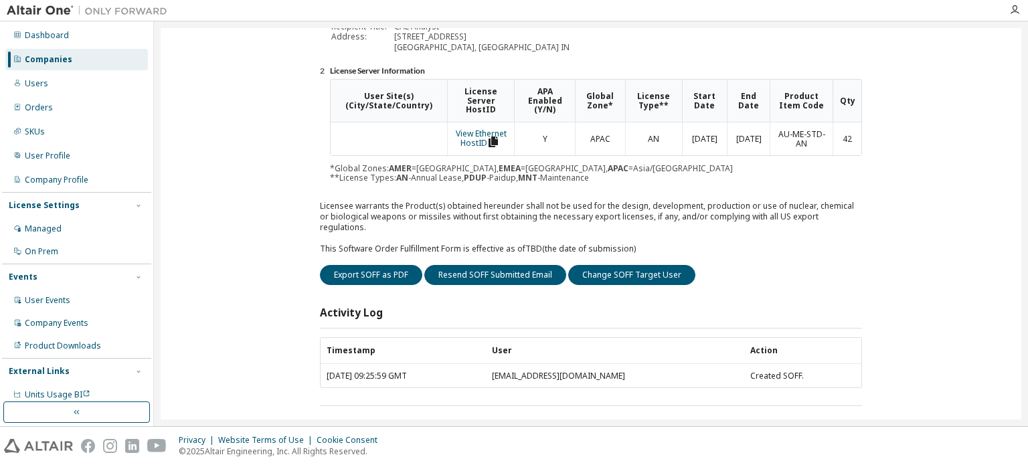
scroll to position [35, 0]
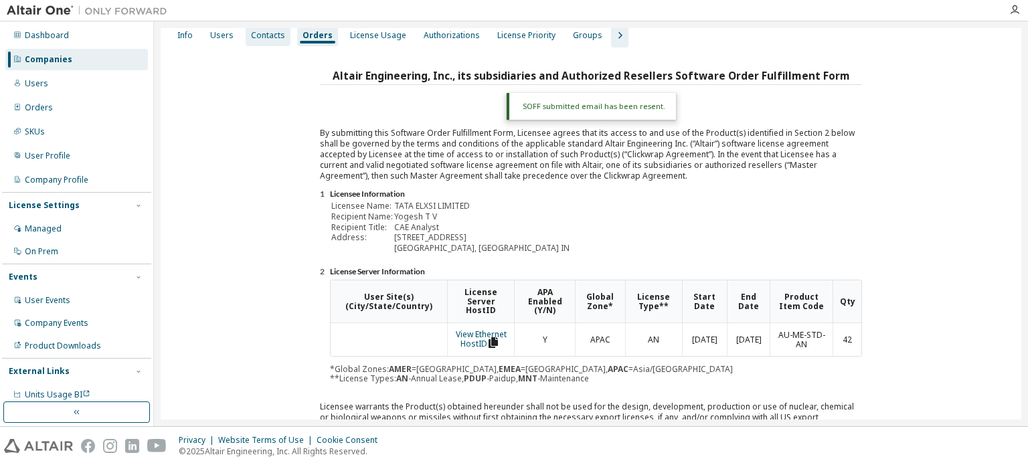
click at [252, 35] on div "Contacts" at bounding box center [268, 35] width 34 height 11
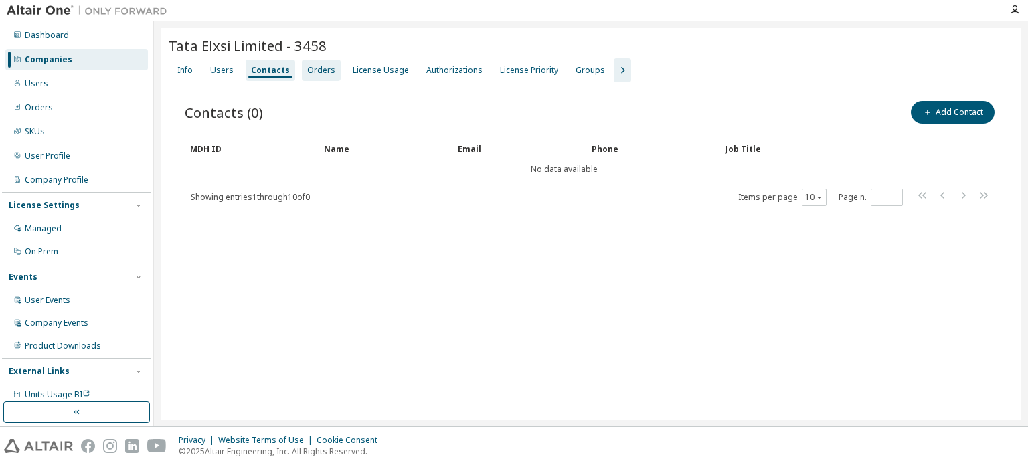
click at [308, 73] on div "Orders" at bounding box center [321, 70] width 28 height 11
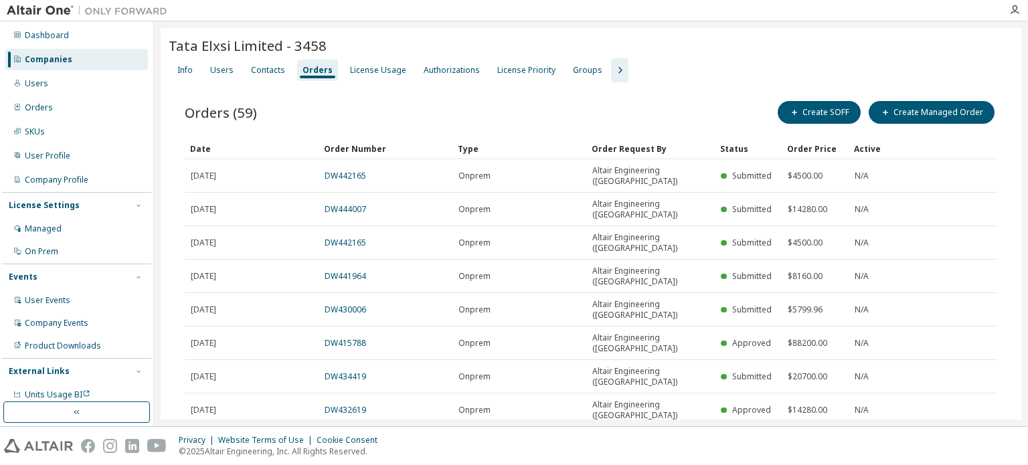
type input "*"
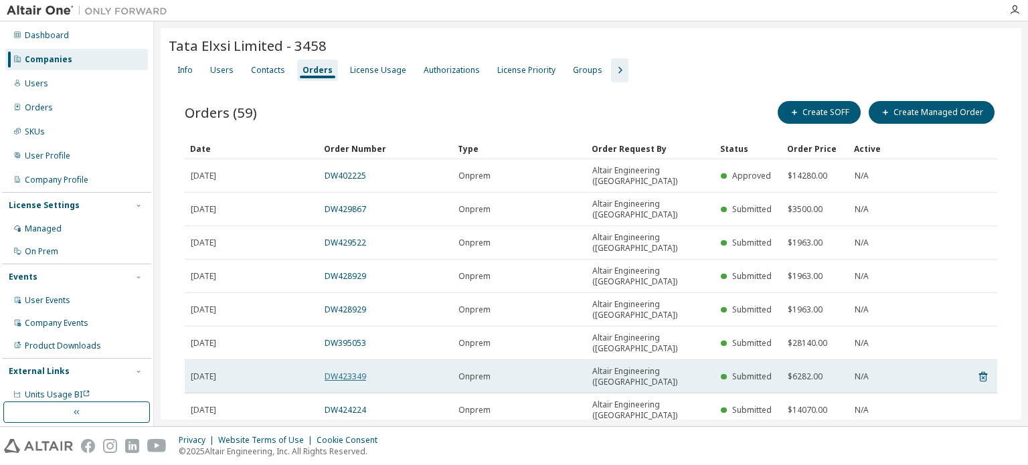
click at [333, 371] on link "DW423349" at bounding box center [345, 376] width 41 height 11
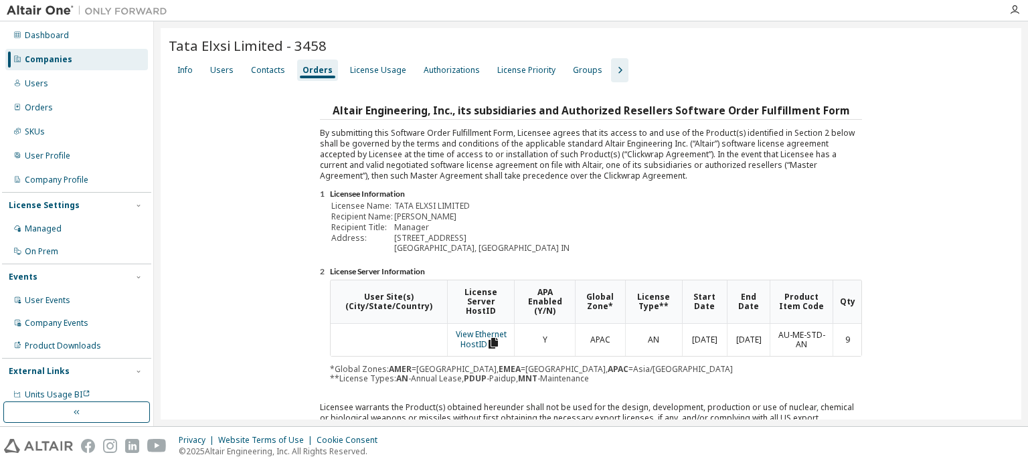
scroll to position [201, 0]
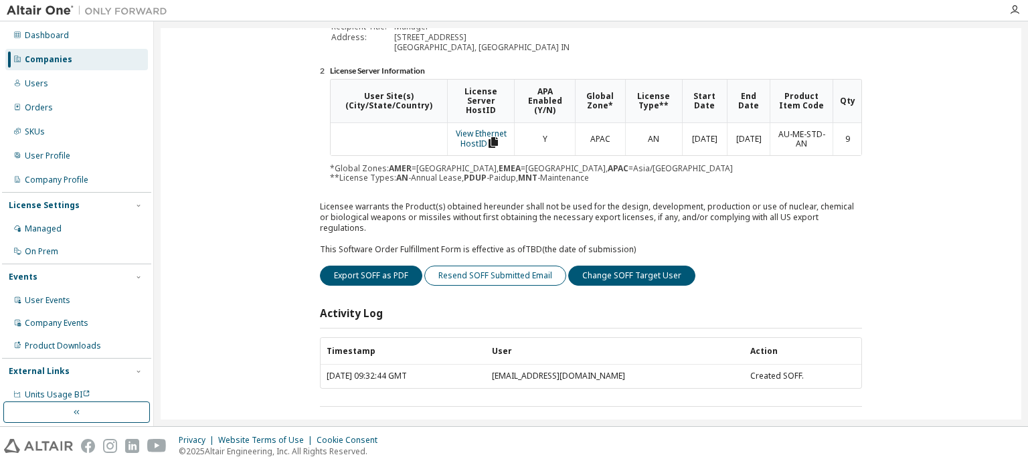
click at [476, 266] on button "Resend SOFF Submitted Email" at bounding box center [495, 276] width 142 height 20
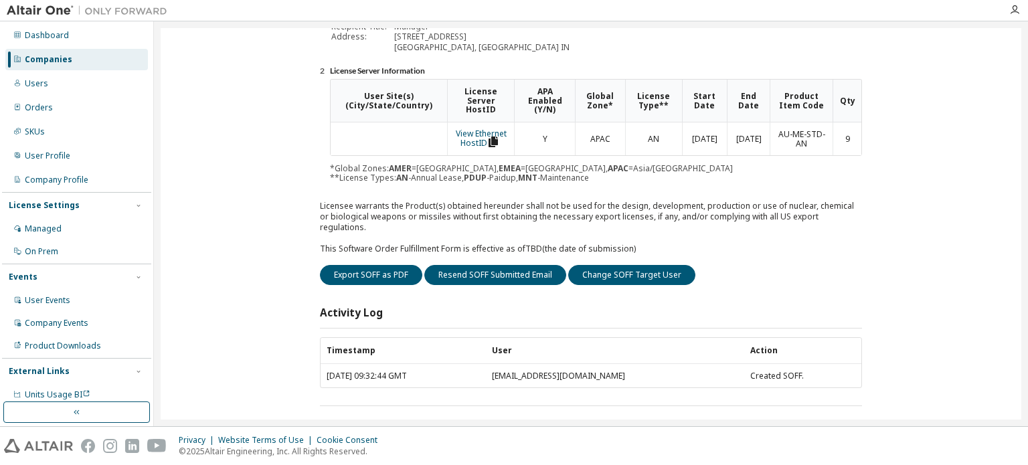
scroll to position [0, 0]
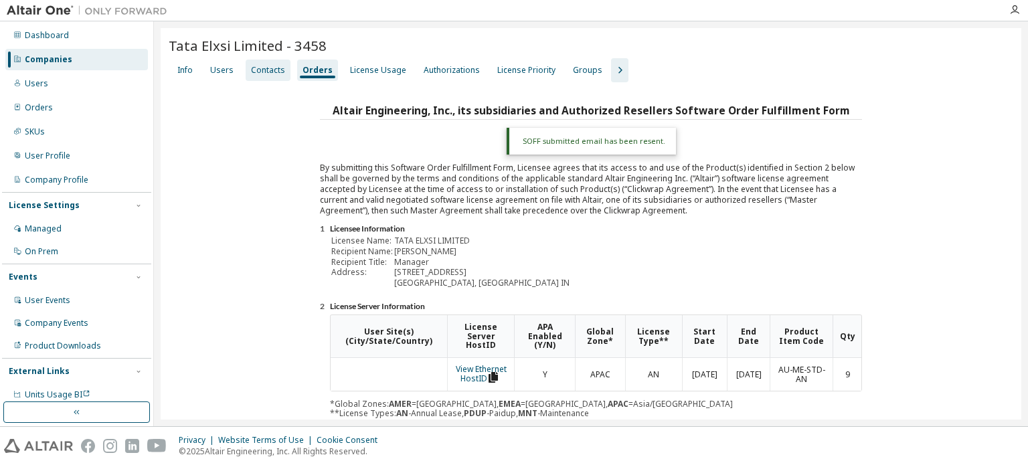
click at [262, 74] on div "Contacts" at bounding box center [268, 70] width 34 height 11
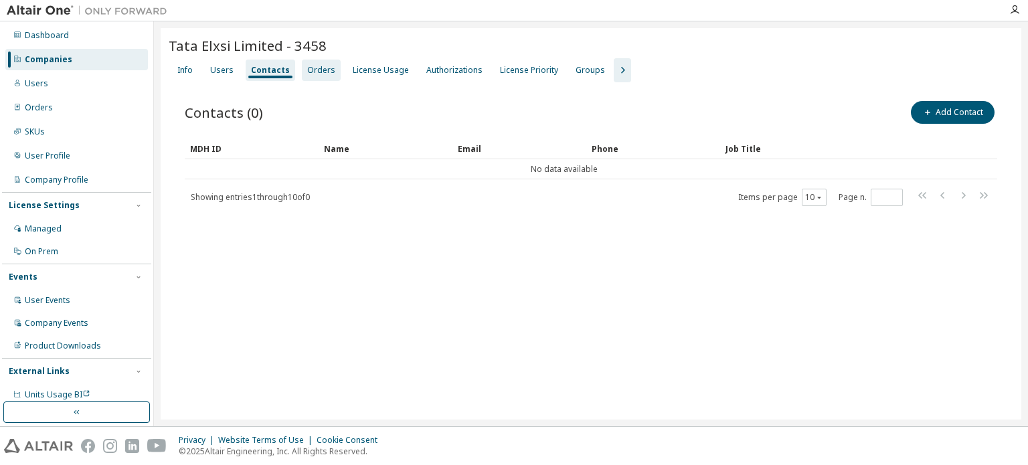
click at [308, 72] on div "Orders" at bounding box center [321, 70] width 28 height 11
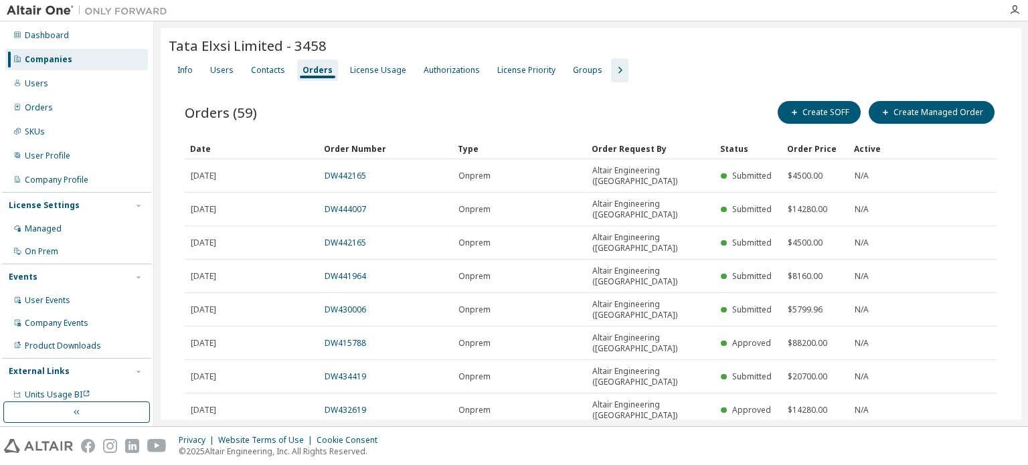
type input "*"
click at [347, 404] on link "DW424224" at bounding box center [345, 409] width 41 height 11
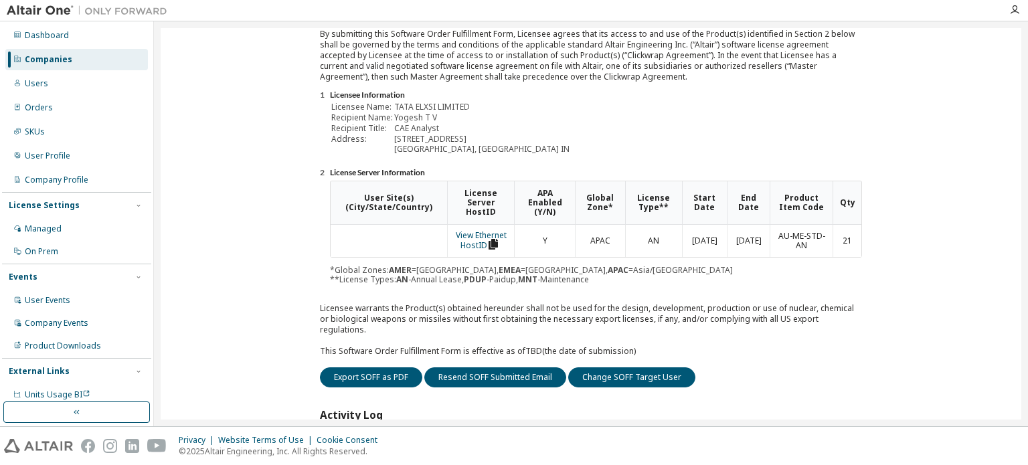
scroll to position [201, 0]
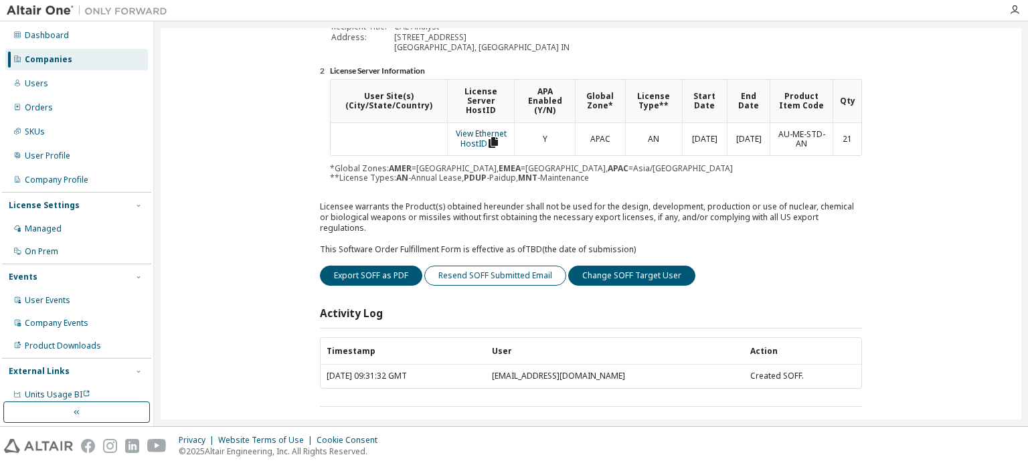
click at [494, 266] on button "Resend SOFF Submitted Email" at bounding box center [495, 276] width 142 height 20
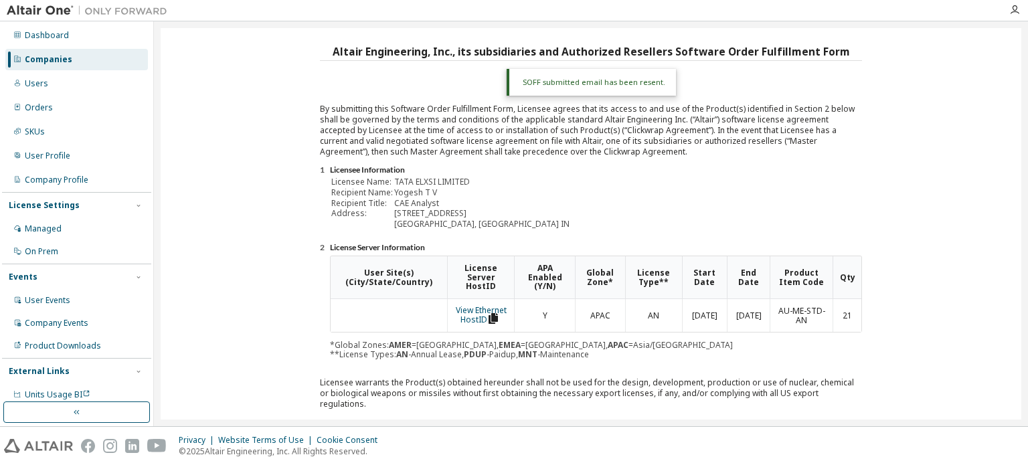
scroll to position [0, 0]
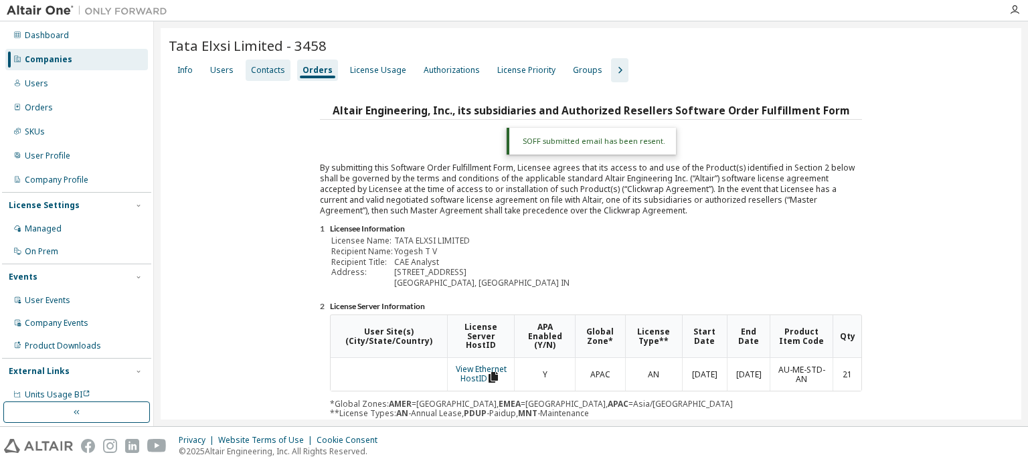
click at [273, 72] on div "Contacts" at bounding box center [268, 70] width 34 height 11
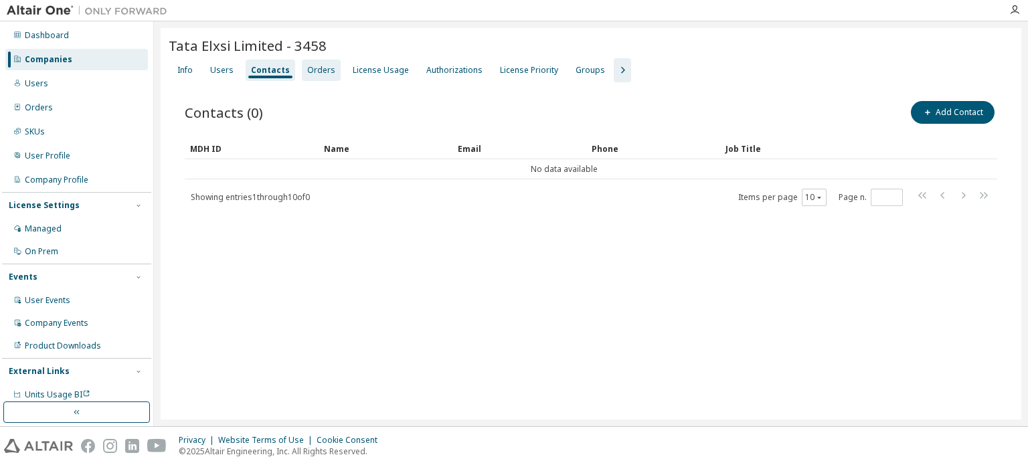
click at [302, 76] on div "Orders" at bounding box center [321, 70] width 39 height 21
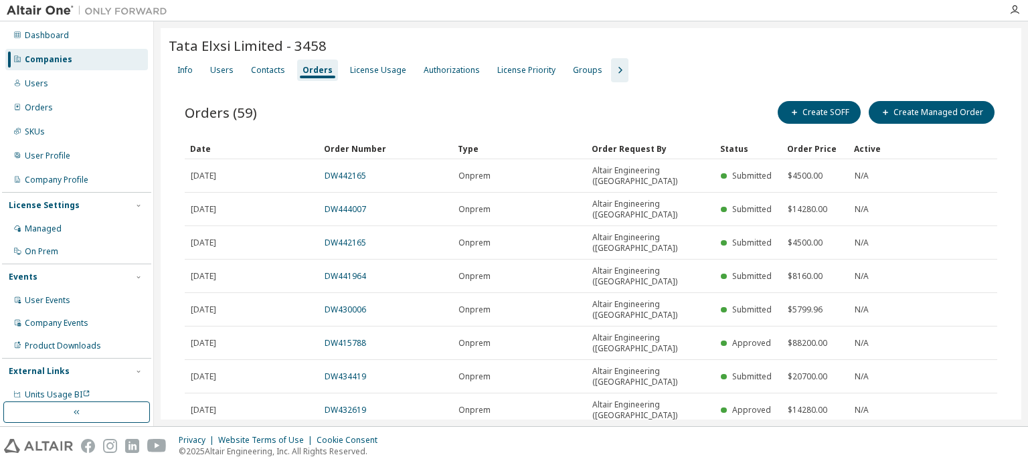
type input "*"
click at [55, 57] on div "Companies" at bounding box center [49, 59] width 48 height 11
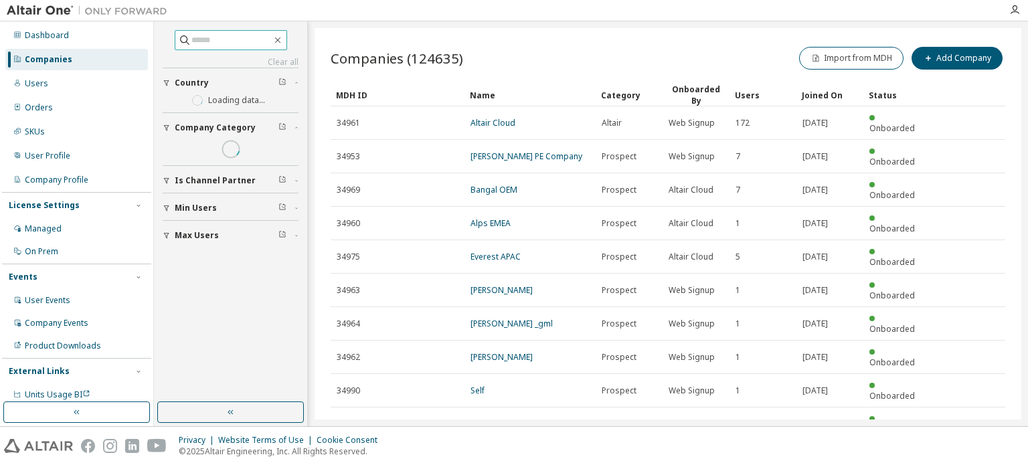
click at [229, 39] on input "text" at bounding box center [231, 39] width 80 height 13
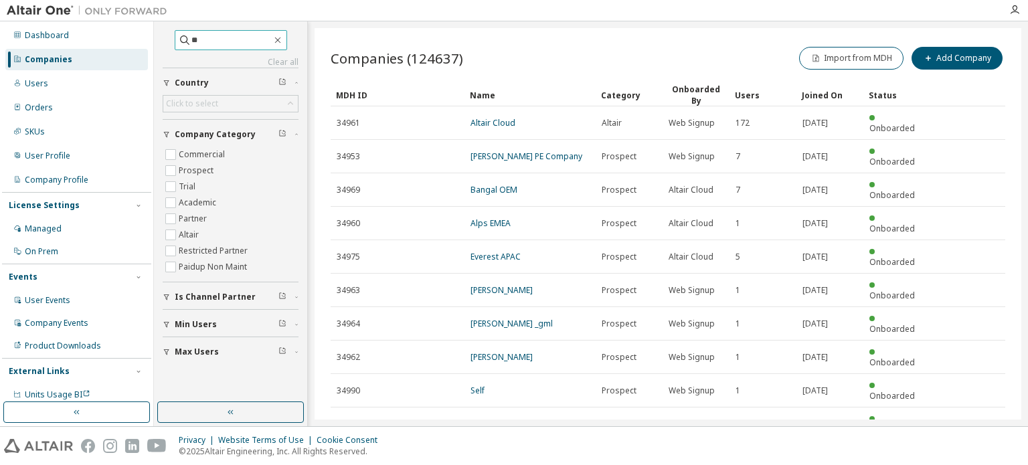
type input "*"
type input "********"
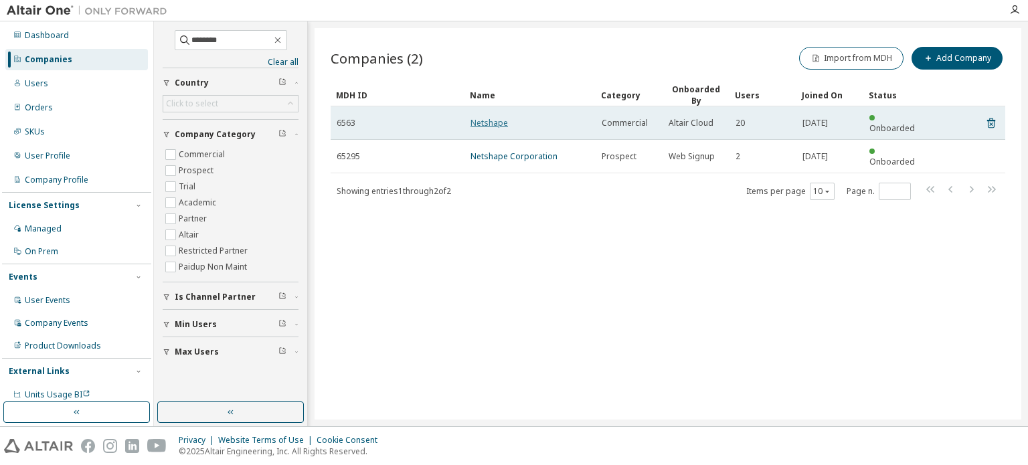
click at [485, 117] on link "Netshape" at bounding box center [488, 122] width 37 height 11
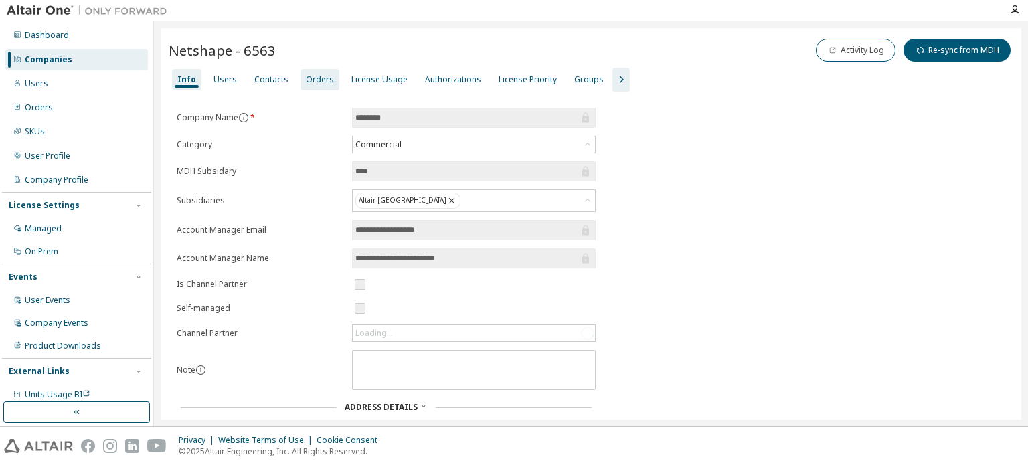
click at [324, 82] on div "Orders" at bounding box center [320, 79] width 28 height 11
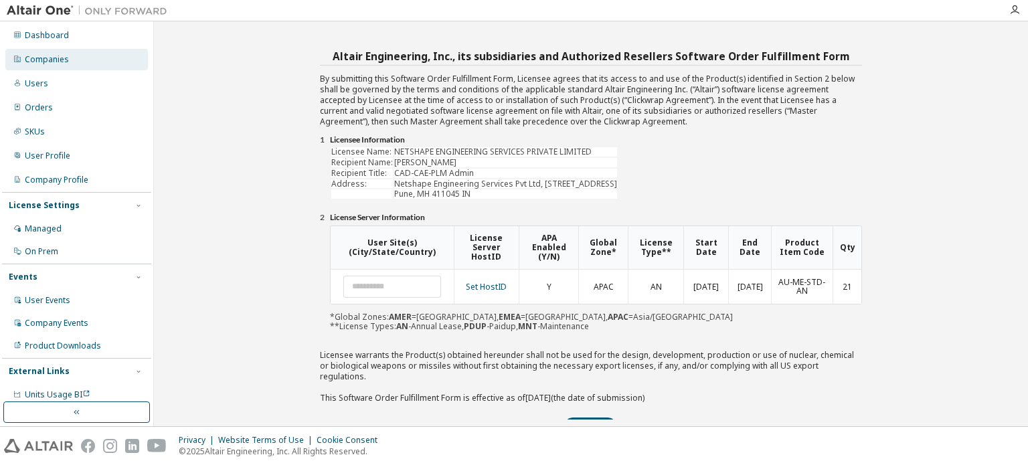
click at [70, 54] on div "Companies" at bounding box center [76, 59] width 143 height 21
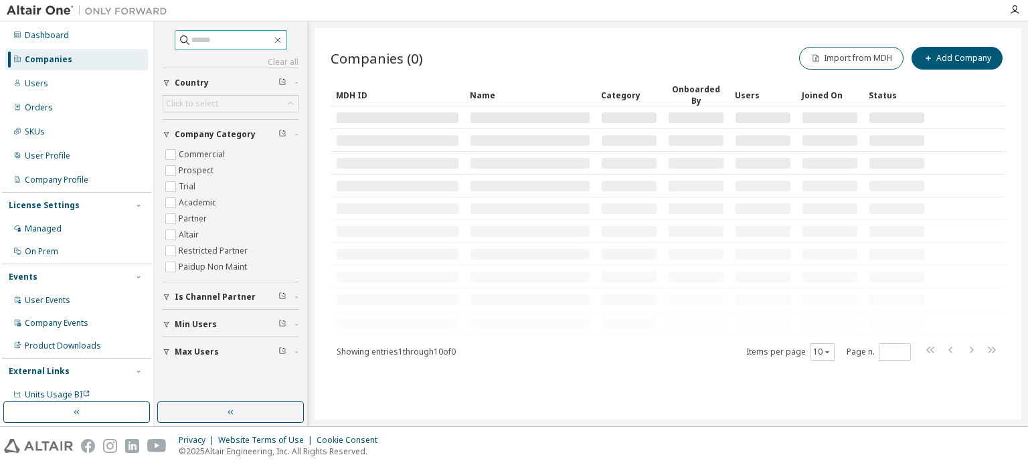
click at [213, 35] on input "text" at bounding box center [231, 39] width 80 height 13
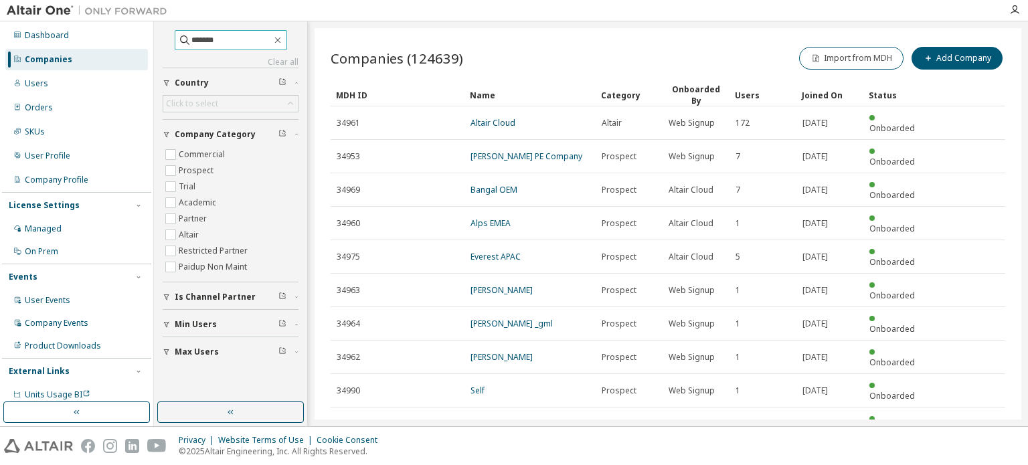
type input "*******"
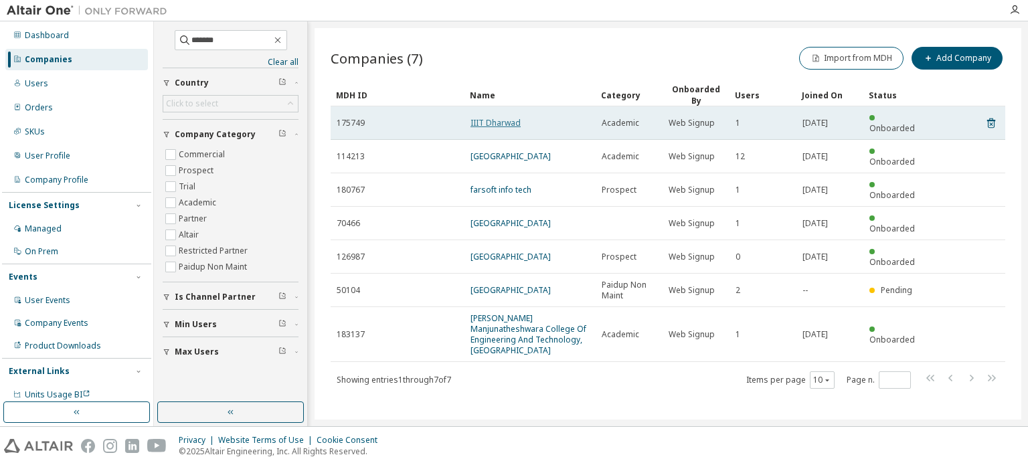
click at [492, 120] on link "IIIT Dharwad" at bounding box center [495, 122] width 50 height 11
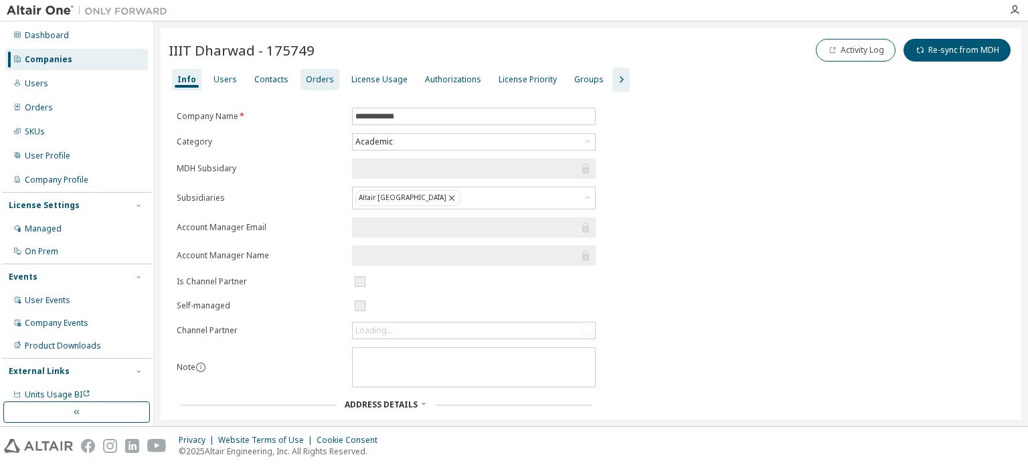
click at [325, 84] on div "Orders" at bounding box center [320, 79] width 28 height 11
